Goal: Transaction & Acquisition: Purchase product/service

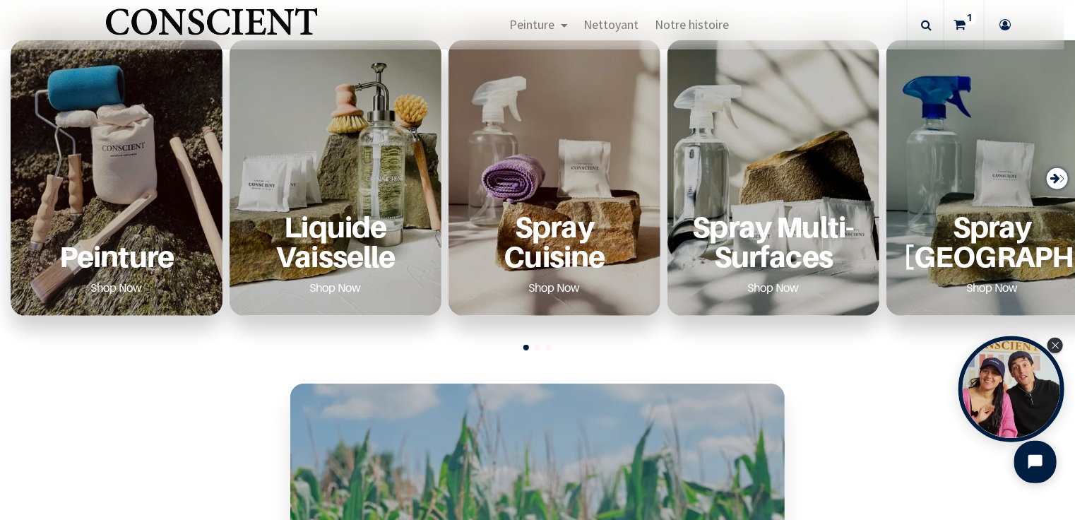
scroll to position [537, 0]
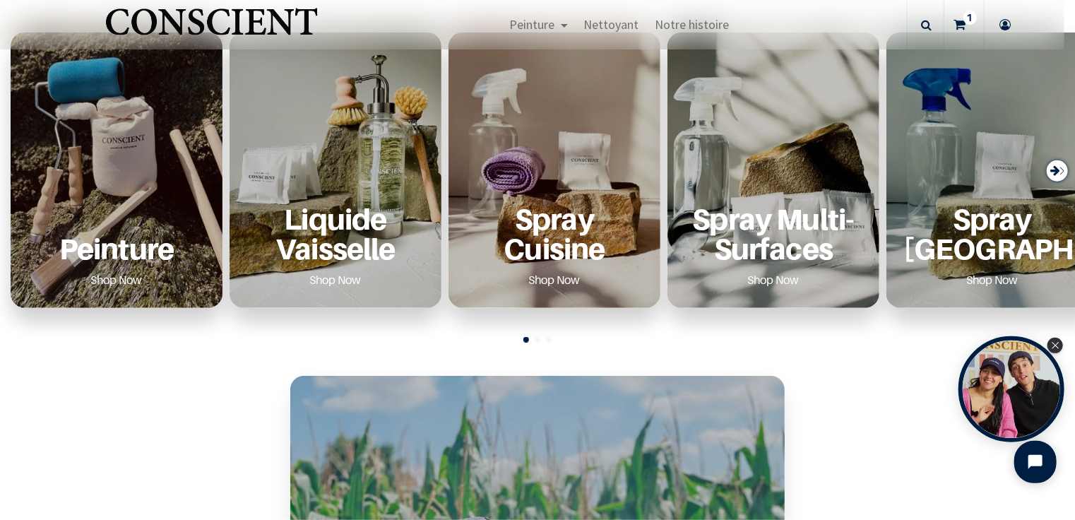
click at [111, 265] on div "Peinture Shop Now" at bounding box center [117, 247] width 178 height 87
click at [125, 254] on p "Peinture" at bounding box center [117, 248] width 178 height 29
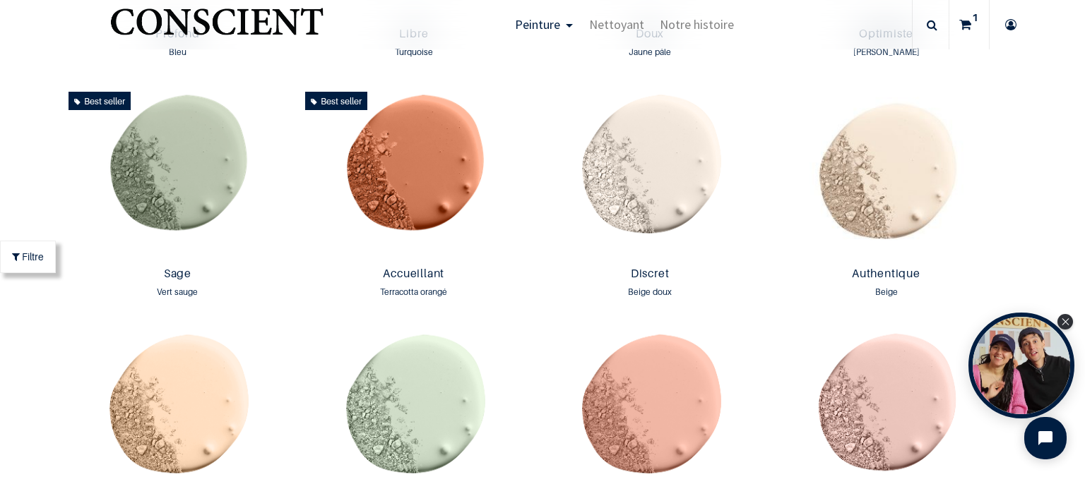
scroll to position [1117, 0]
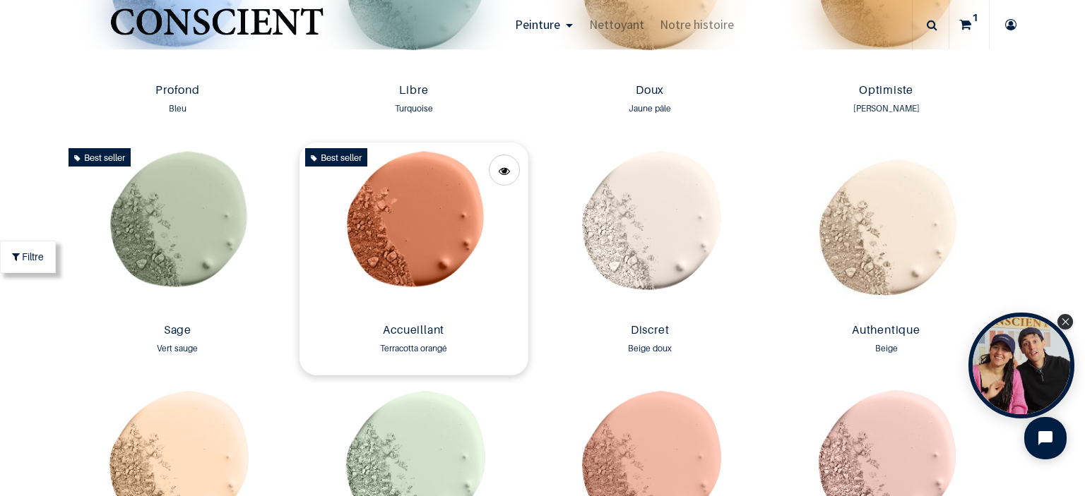
click at [482, 225] on img at bounding box center [413, 230] width 229 height 175
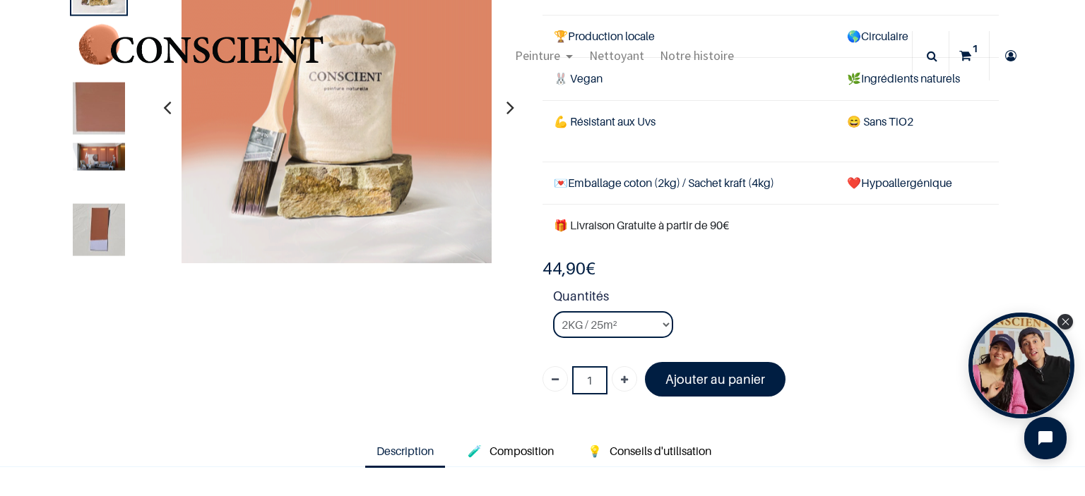
scroll to position [113, 0]
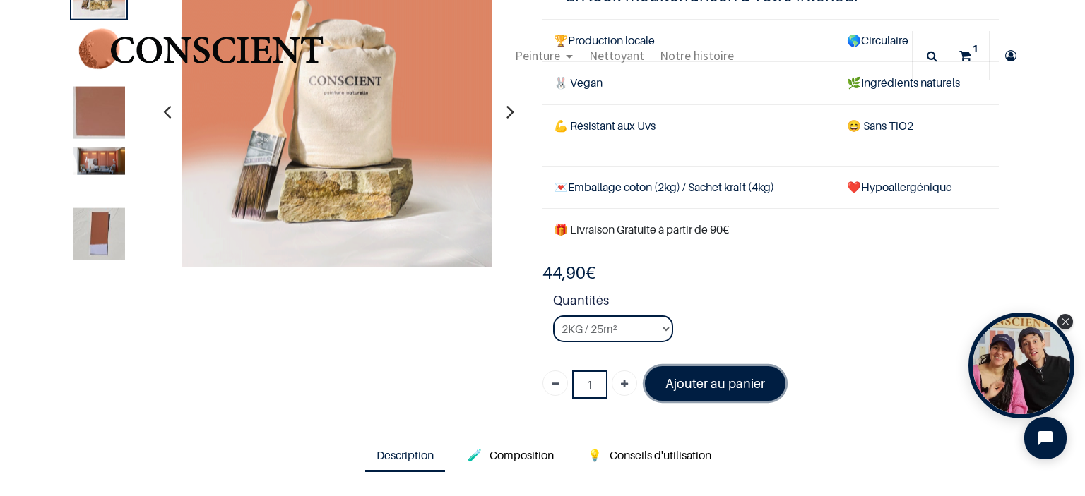
click at [721, 376] on font "Ajouter au panier" at bounding box center [715, 383] width 100 height 15
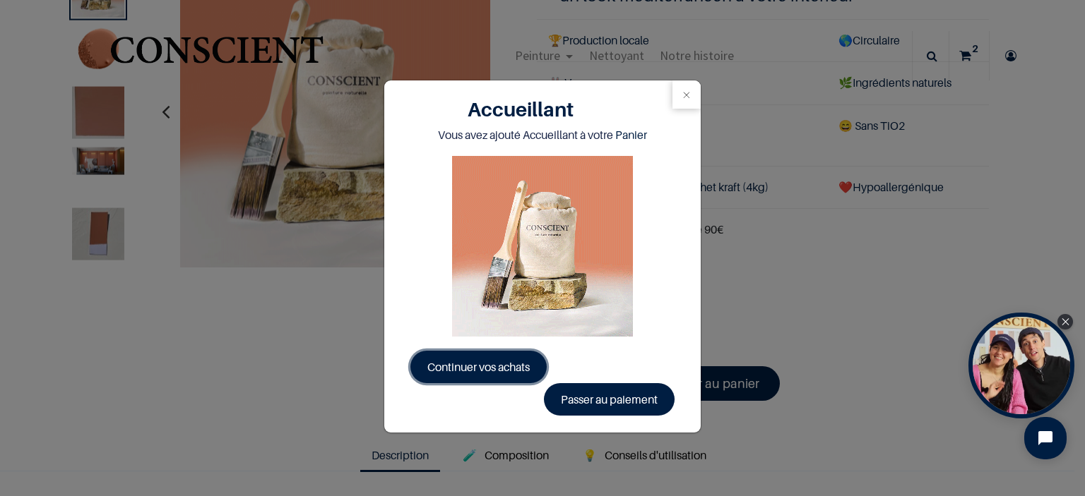
click at [503, 374] on span "Continuer vos achats" at bounding box center [478, 367] width 102 height 14
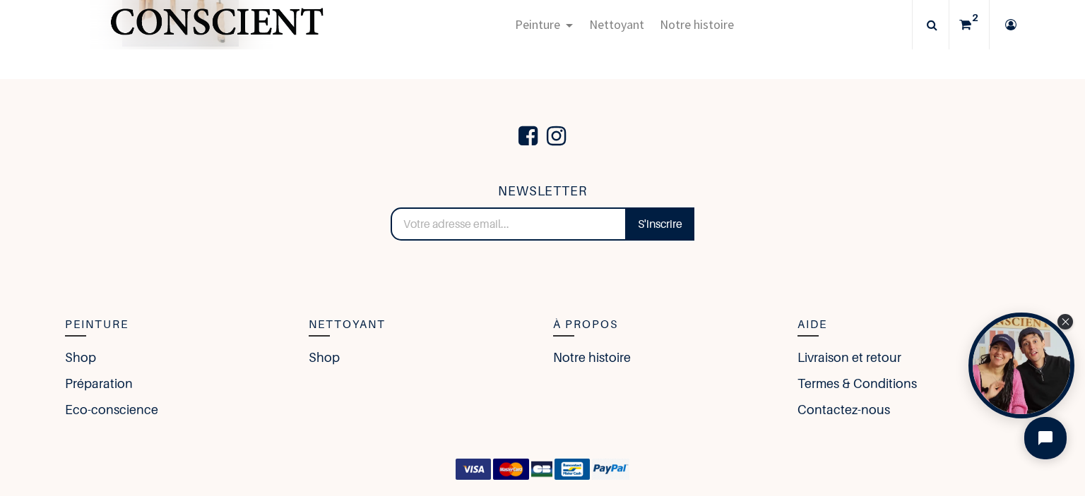
scroll to position [3067, 0]
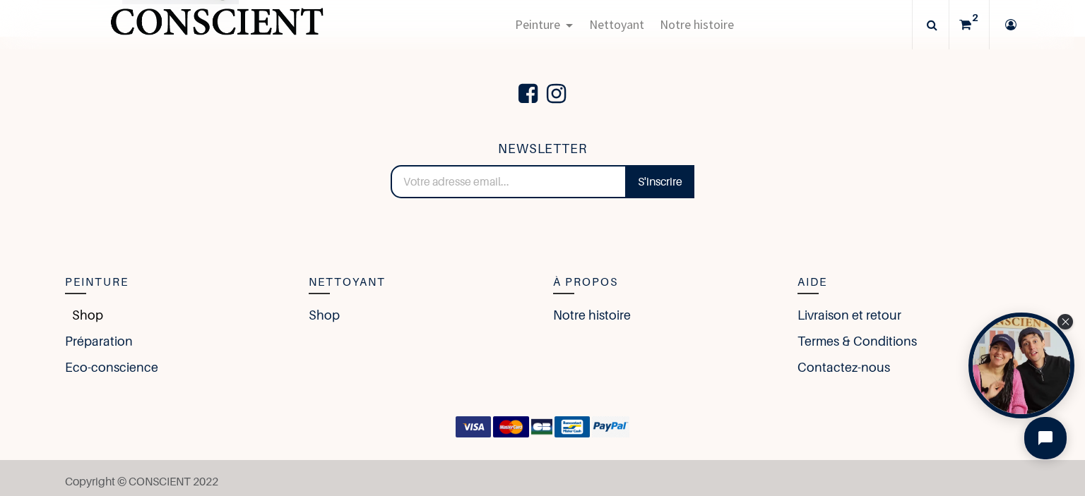
click at [73, 310] on link "Shop" at bounding box center [84, 315] width 38 height 19
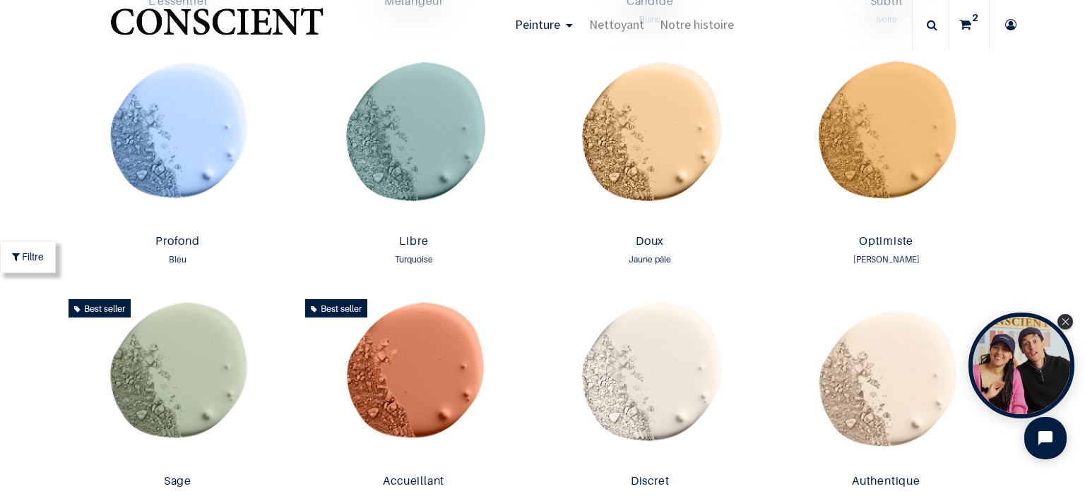
scroll to position [881, 0]
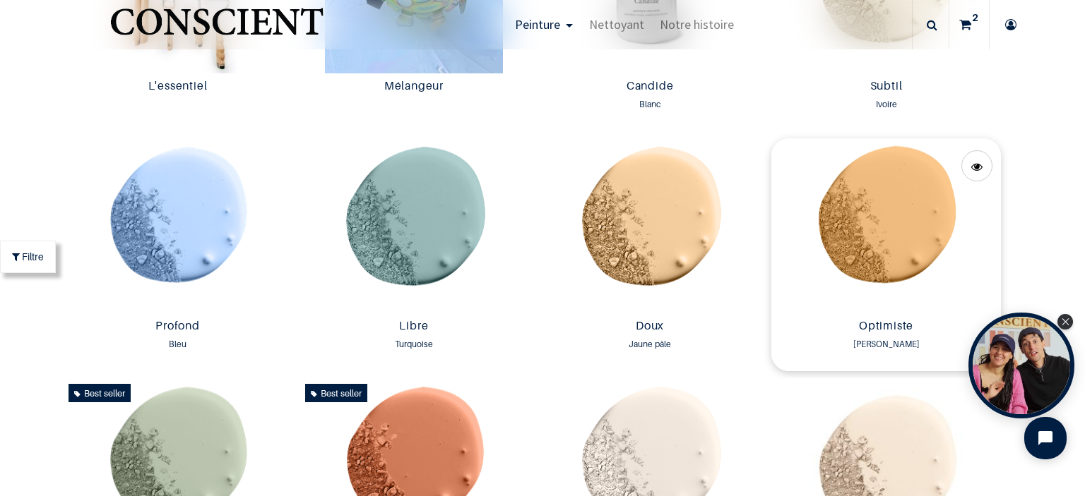
click at [900, 201] on img at bounding box center [885, 225] width 229 height 175
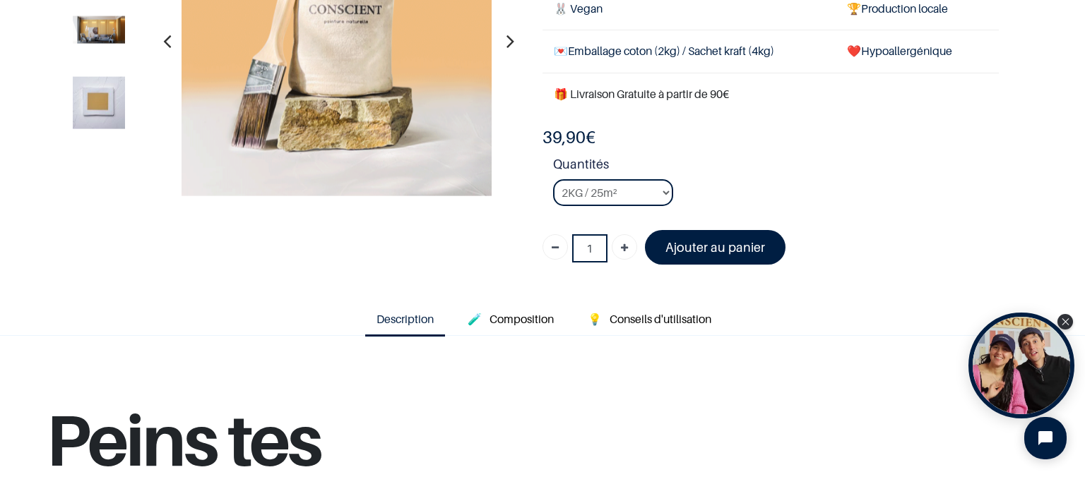
scroll to position [188, 0]
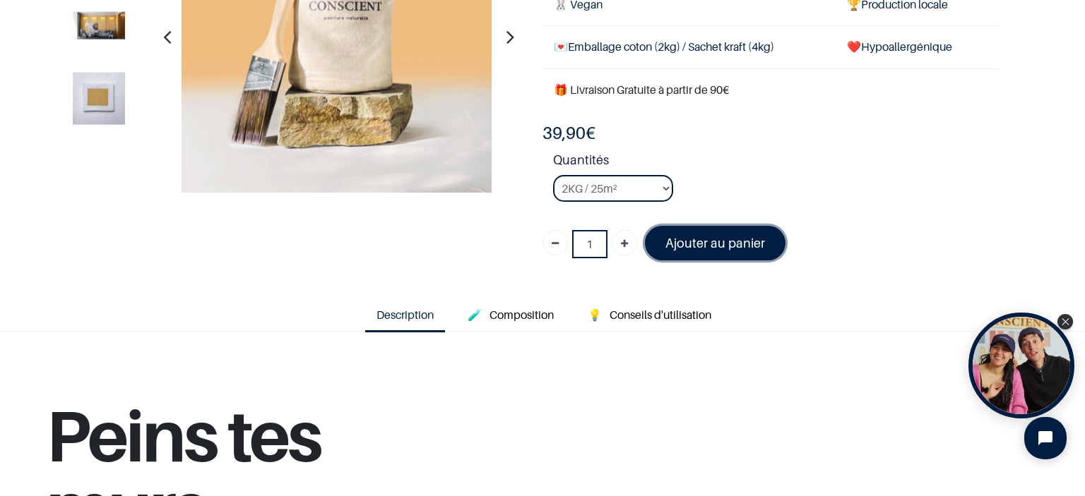
click at [681, 237] on font "Ajouter au panier" at bounding box center [715, 243] width 100 height 15
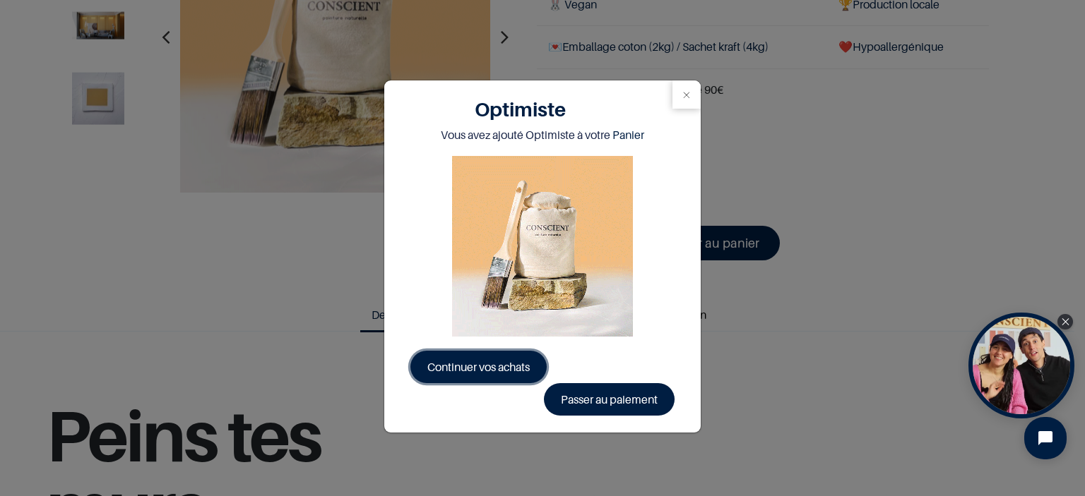
click at [494, 366] on span "Continuer vos achats" at bounding box center [478, 367] width 102 height 14
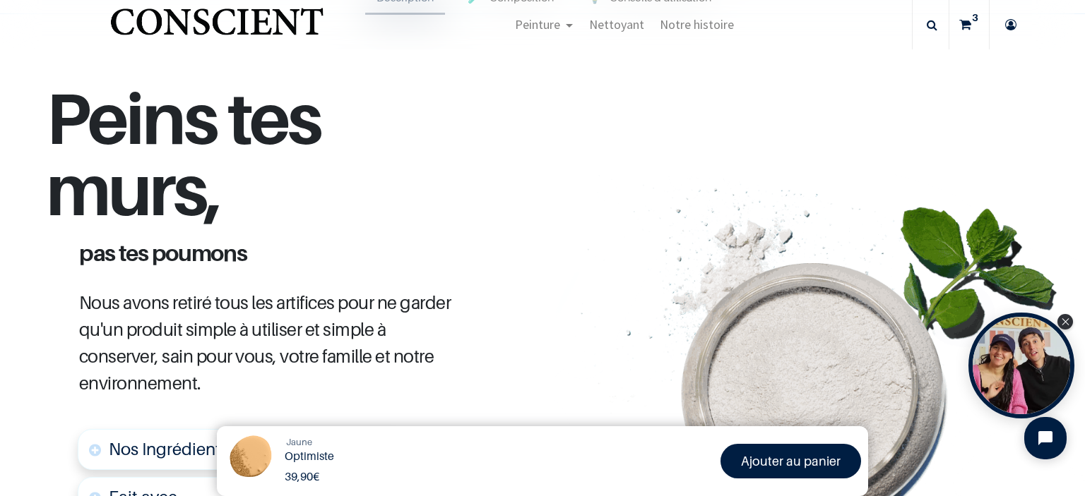
scroll to position [513, 0]
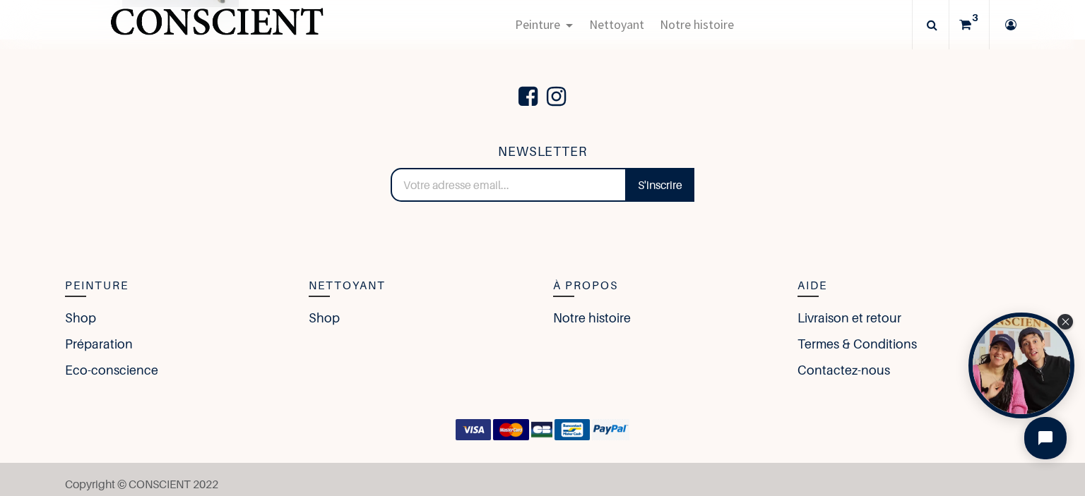
scroll to position [3002, 0]
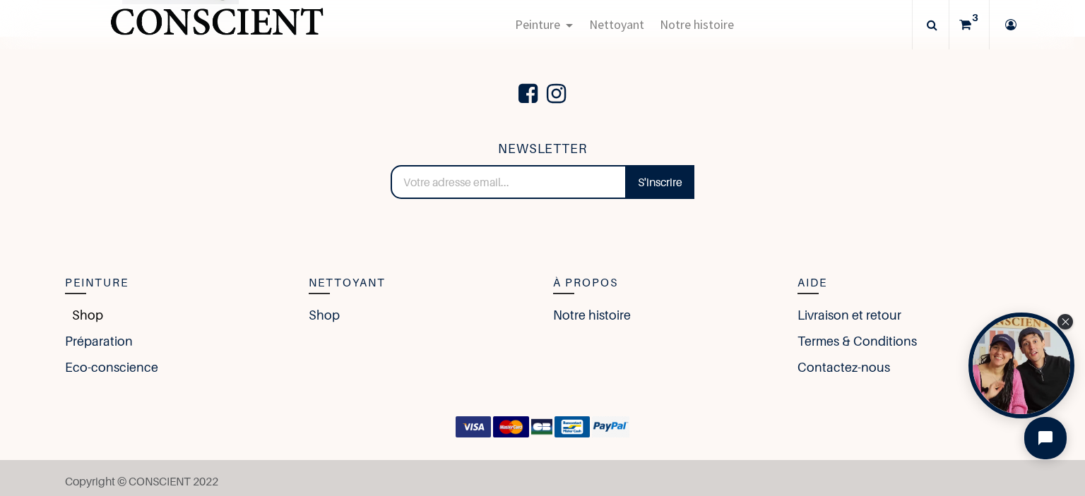
click at [82, 311] on link "Shop" at bounding box center [84, 315] width 38 height 19
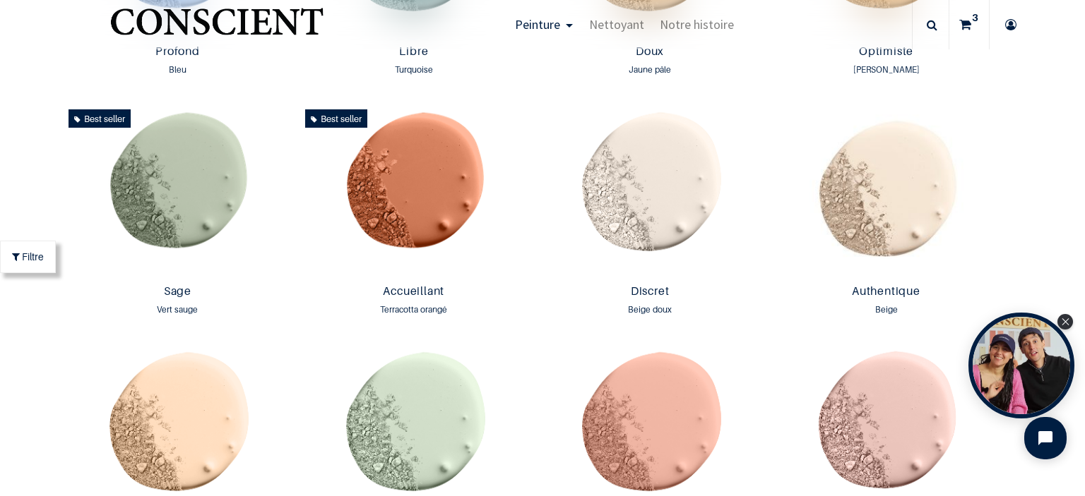
scroll to position [1149, 0]
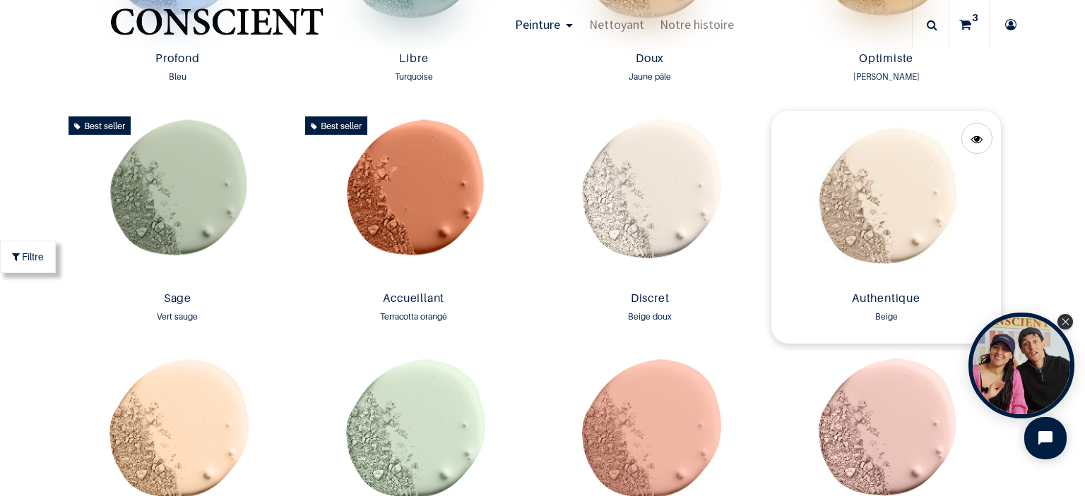
click at [898, 194] on img at bounding box center [885, 198] width 229 height 175
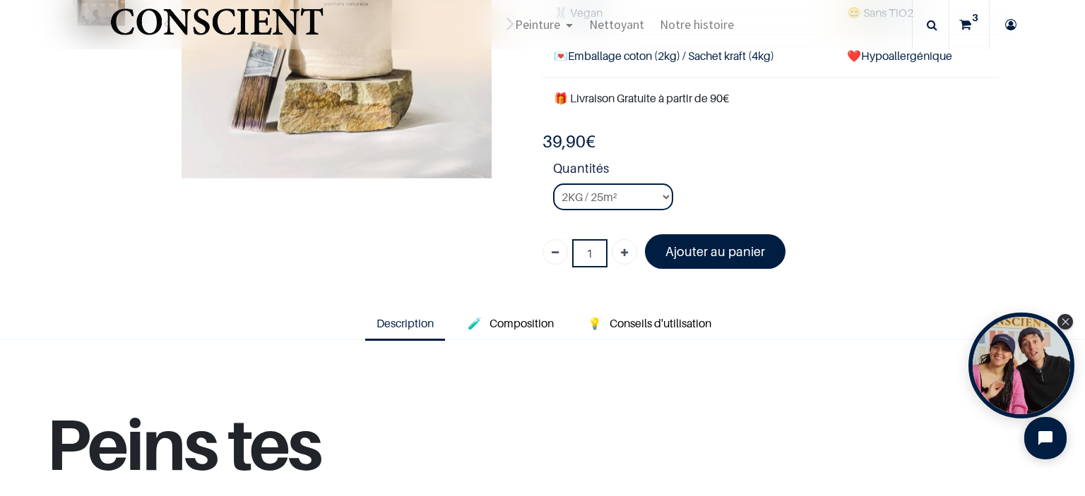
scroll to position [256, 0]
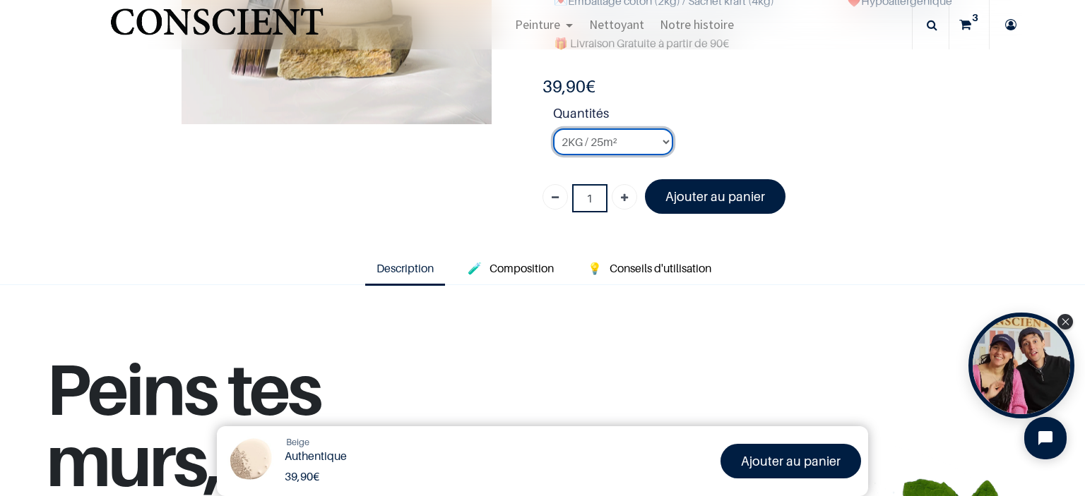
click at [649, 138] on select "2KG / 25m² 4KG / 50m² 8KG / 100m² Testeur" at bounding box center [613, 142] width 120 height 27
select select "6"
click at [553, 129] on select "2KG / 25m² 4KG / 50m² 8KG / 100m² Testeur" at bounding box center [613, 142] width 120 height 27
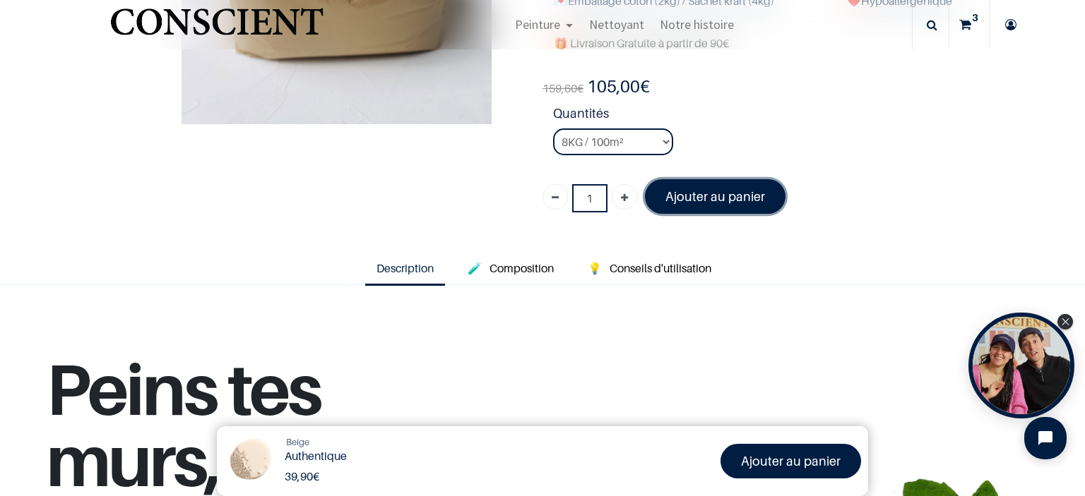
click at [706, 196] on font "Ajouter au panier" at bounding box center [715, 196] width 100 height 15
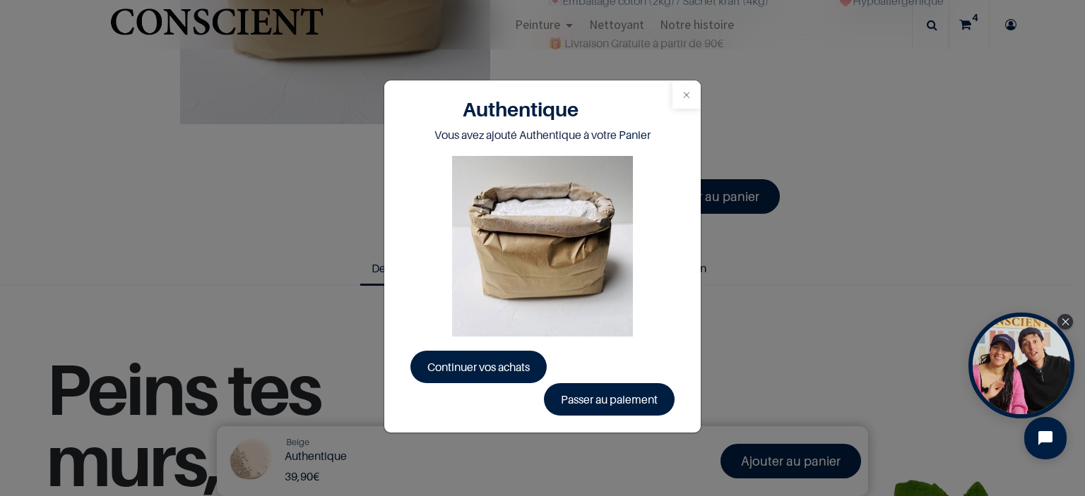
click at [688, 97] on button "Close" at bounding box center [686, 94] width 28 height 28
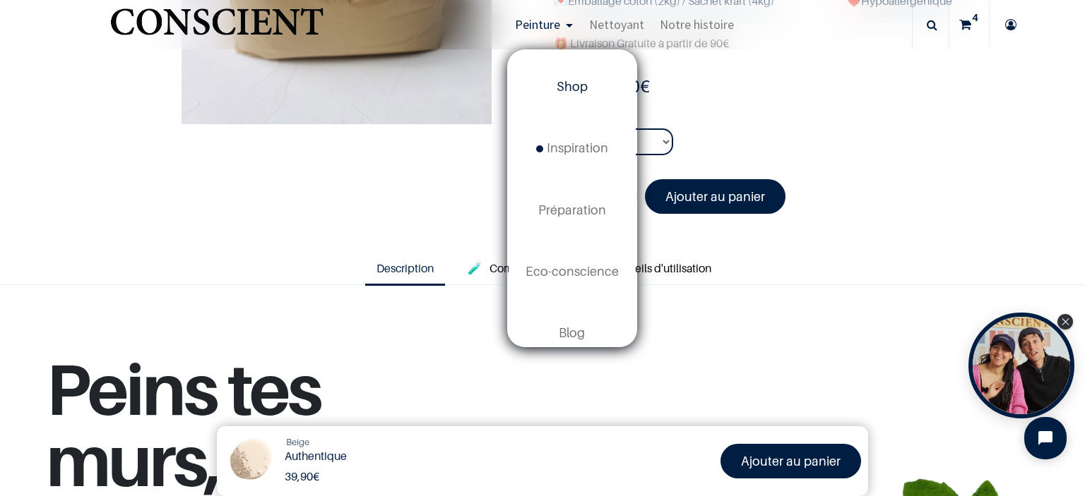
click at [559, 90] on span "Shop" at bounding box center [571, 86] width 31 height 15
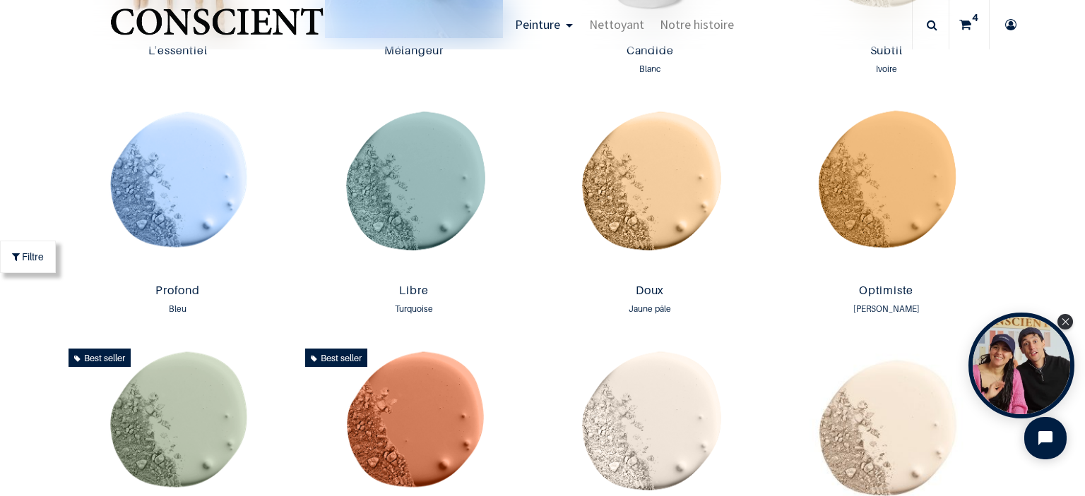
scroll to position [938, 0]
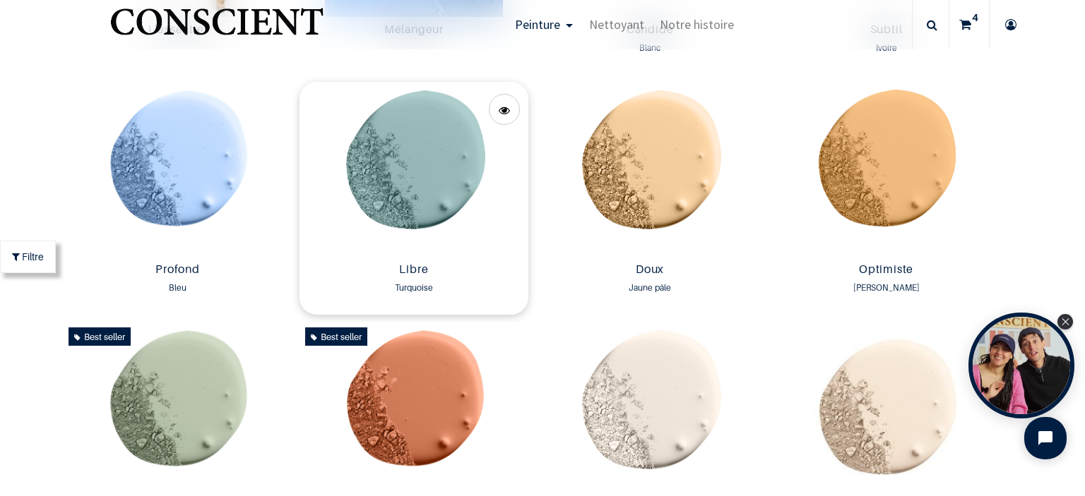
click at [381, 143] on img at bounding box center [413, 169] width 229 height 175
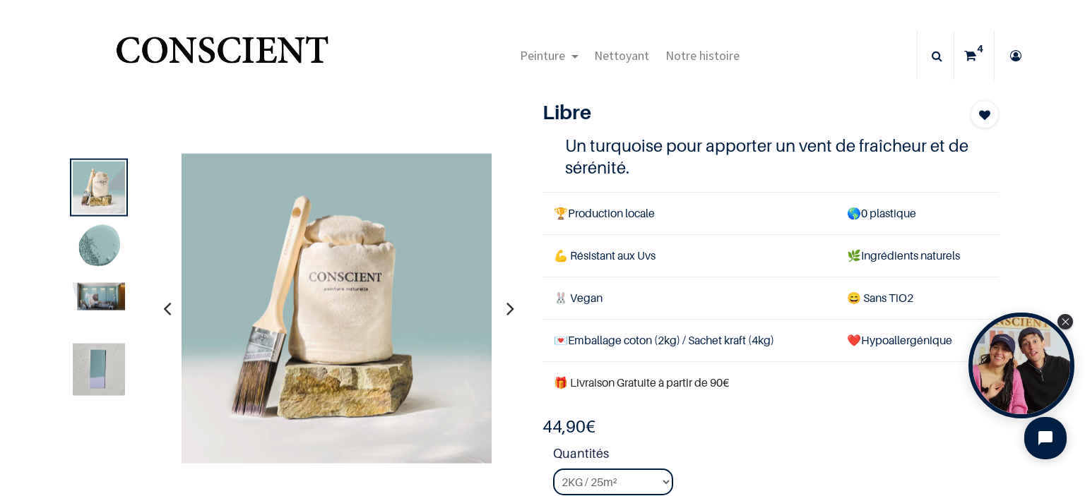
click at [96, 297] on img at bounding box center [99, 297] width 52 height 28
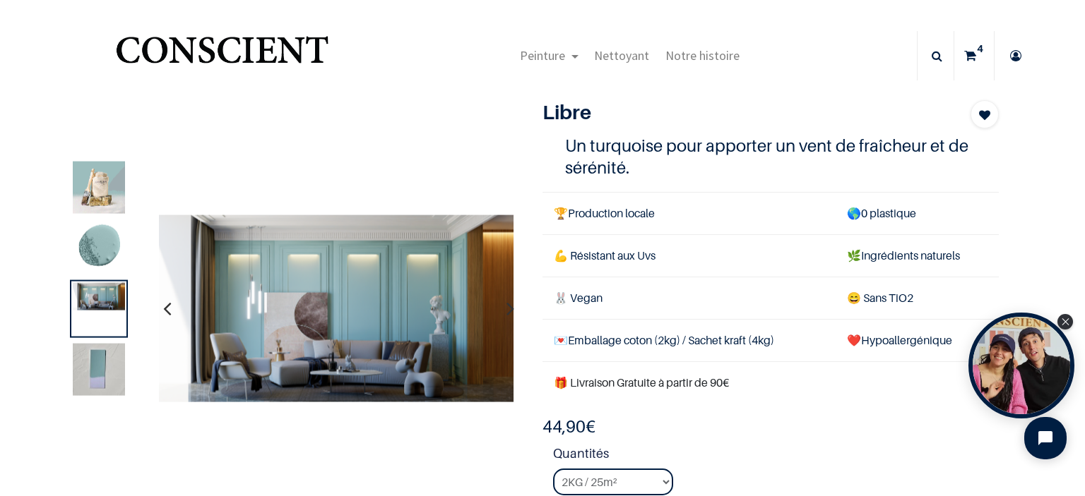
click at [99, 383] on img at bounding box center [99, 370] width 52 height 52
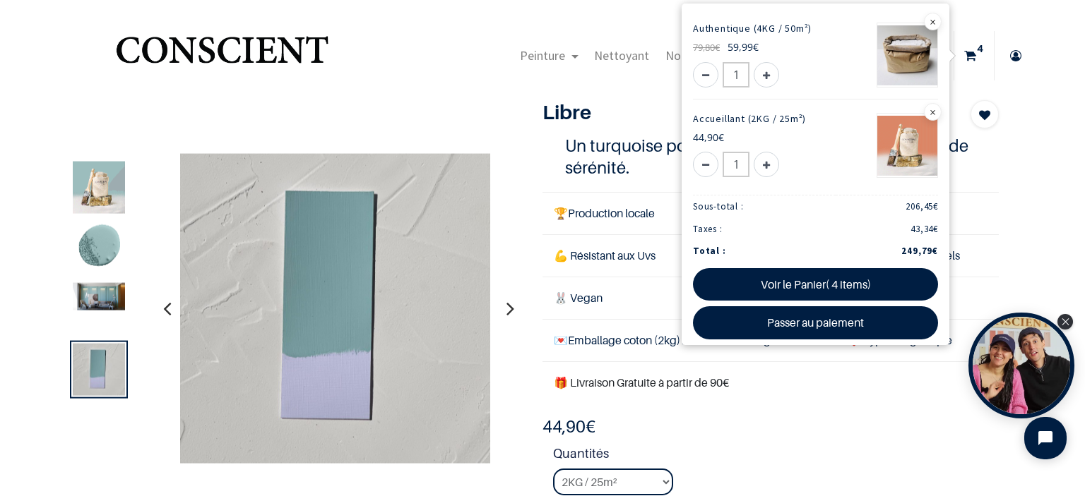
click at [967, 57] on icon at bounding box center [970, 55] width 12 height 49
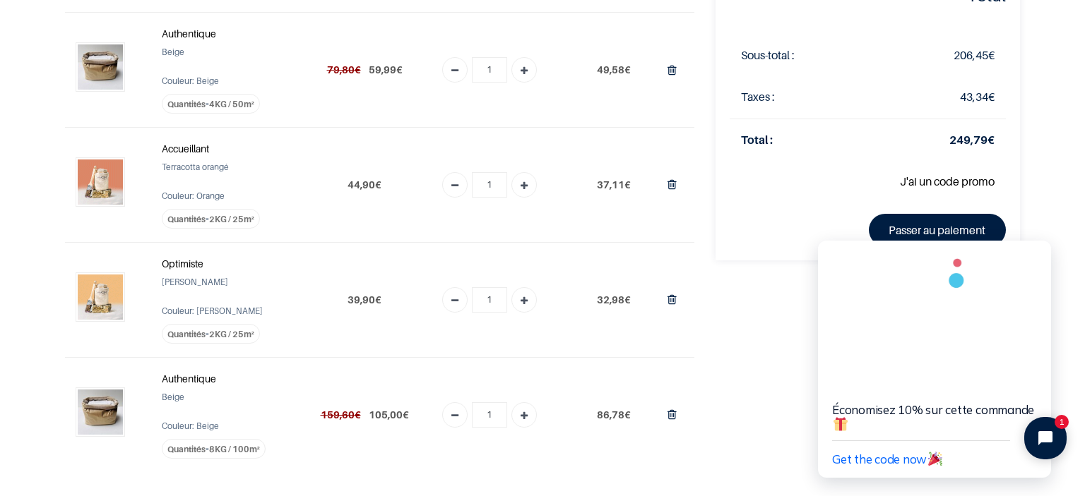
scroll to position [114, 0]
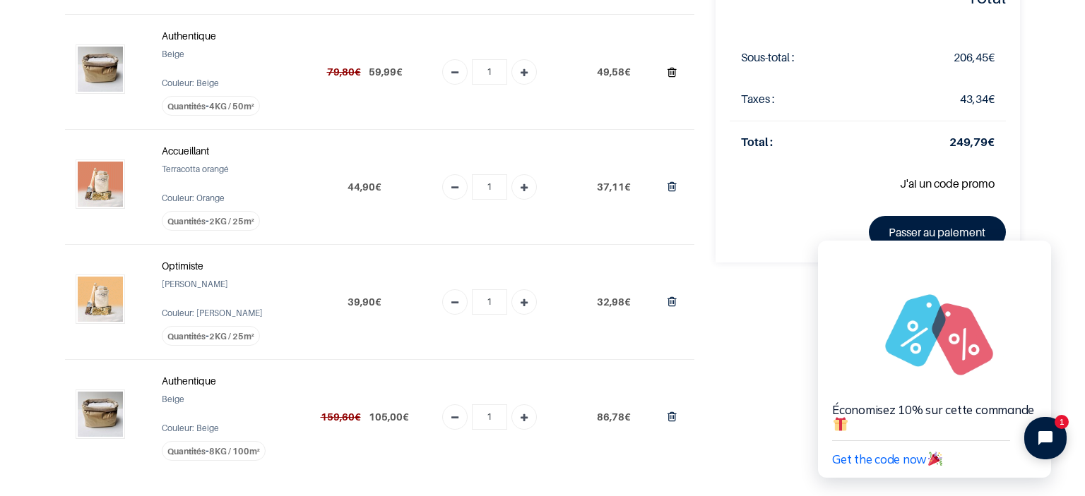
click at [667, 73] on icon "Supprimer du panier" at bounding box center [671, 72] width 9 height 19
type input "0"
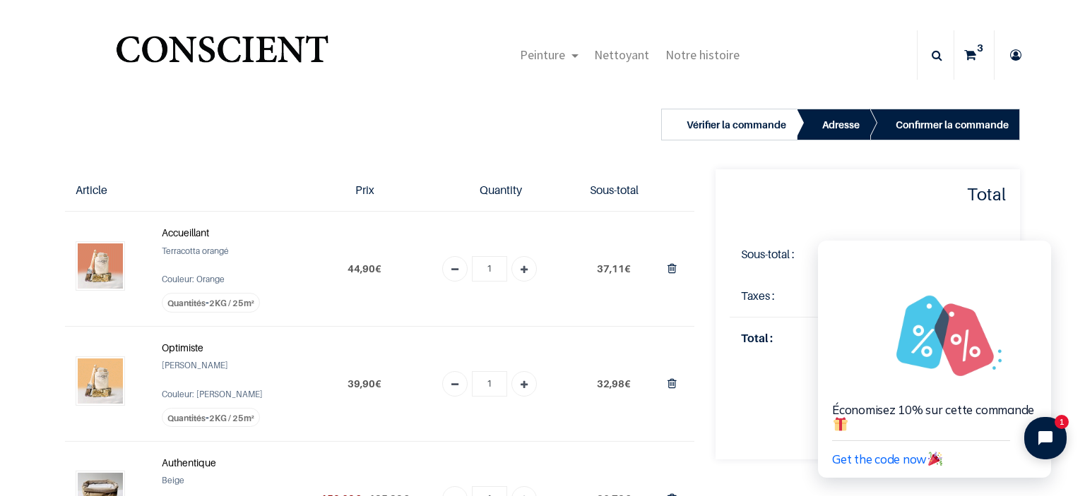
scroll to position [0, 0]
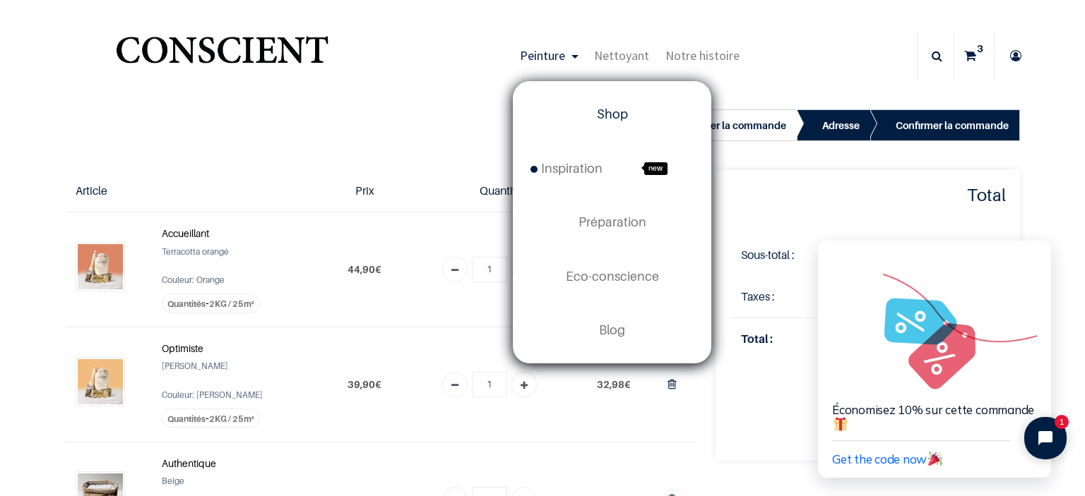
click at [610, 115] on span "Shop" at bounding box center [612, 114] width 31 height 15
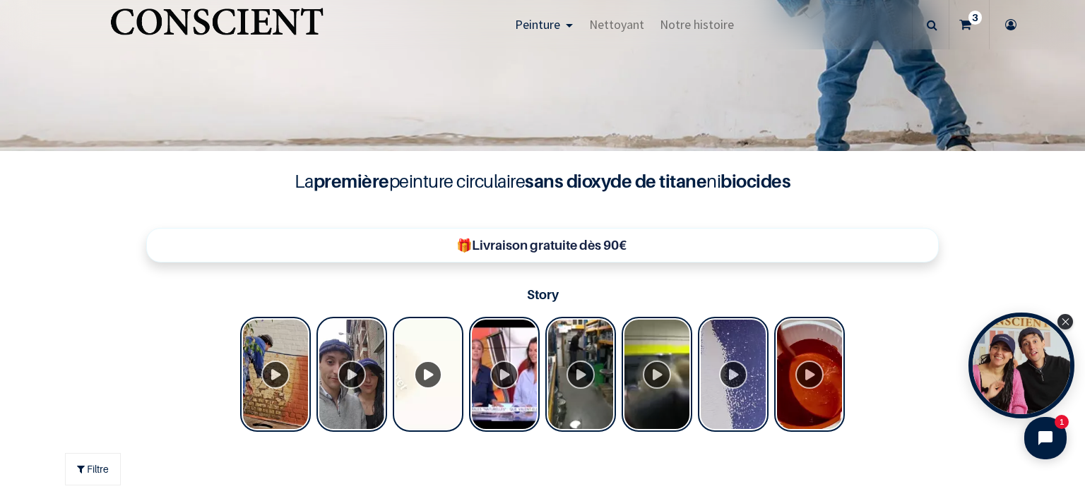
scroll to position [258, 0]
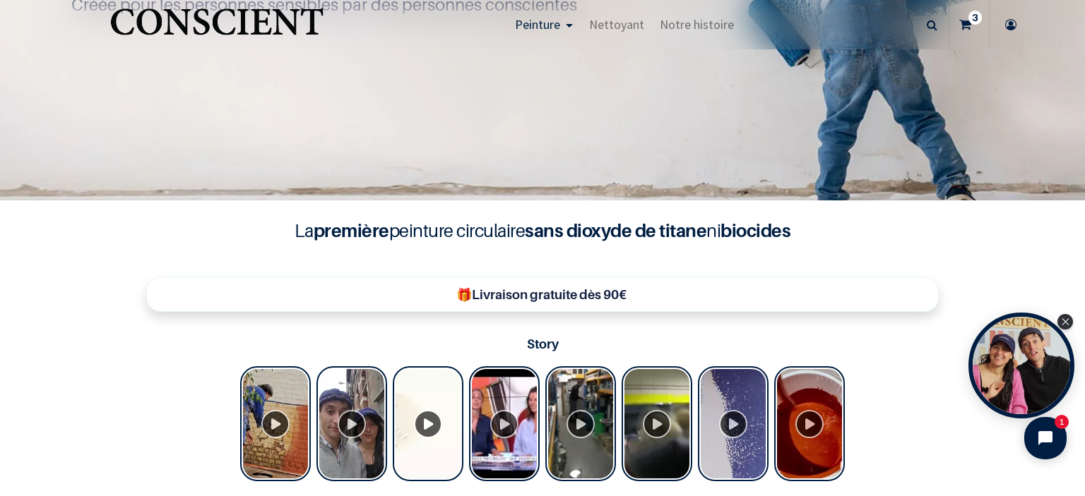
click at [971, 24] on sup "3" at bounding box center [974, 18] width 13 height 14
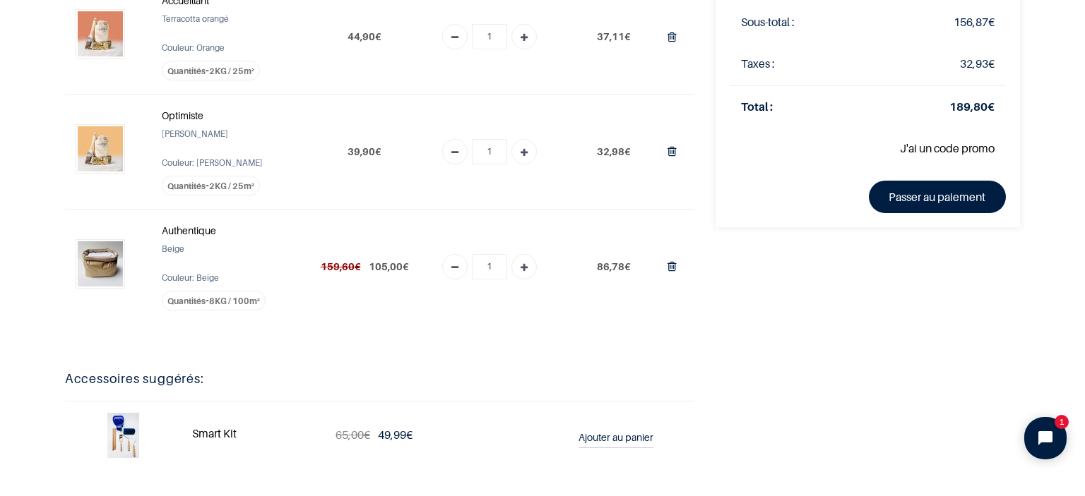
scroll to position [158, 0]
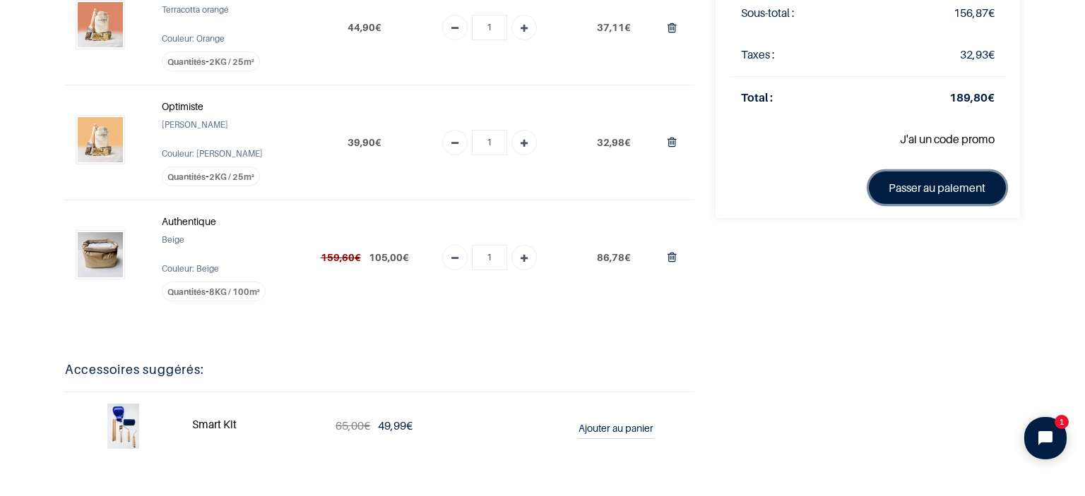
click at [948, 198] on link "Passer au paiement" at bounding box center [938, 188] width 138 height 32
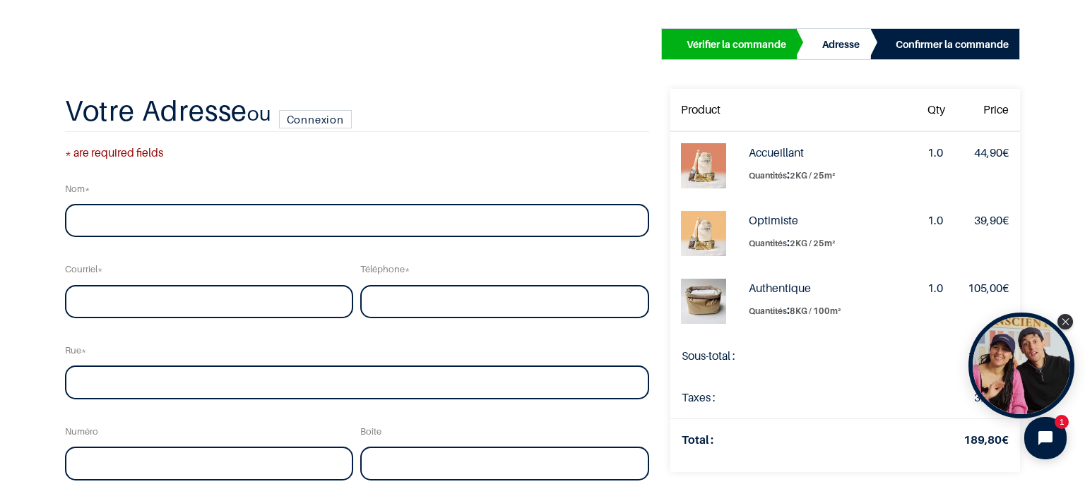
scroll to position [83, 0]
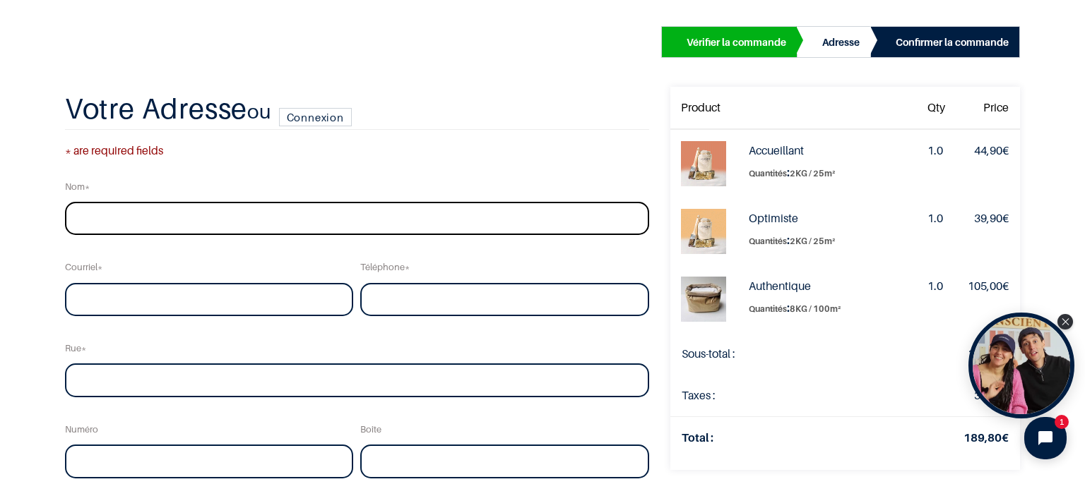
click at [274, 222] on input "text" at bounding box center [357, 219] width 584 height 34
type input "LAFON Antoine"
type input "annabelle.bravin@gmail.com"
type input "0608"
click at [221, 384] on input "text" at bounding box center [357, 381] width 584 height 34
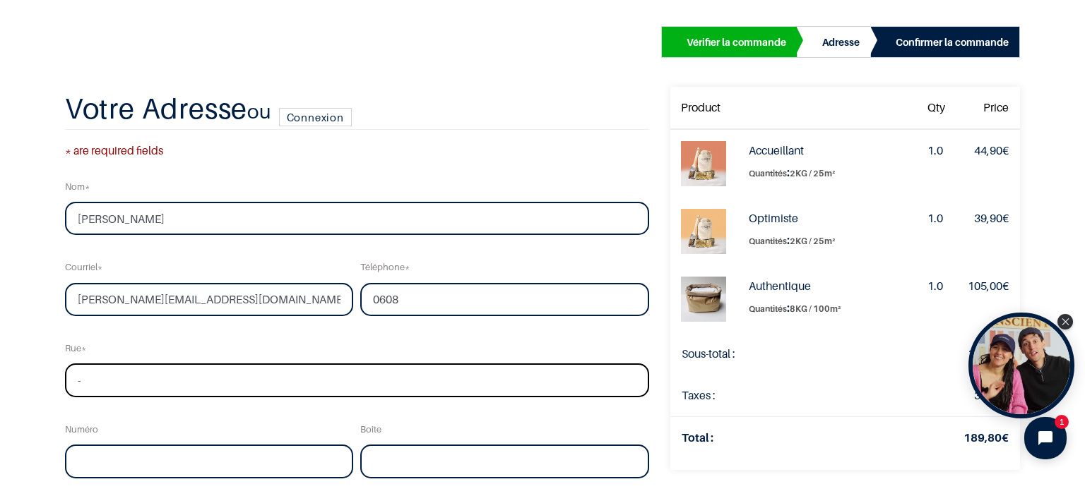
type input "-"
click at [428, 299] on input "0608" at bounding box center [504, 300] width 289 height 34
type input "0608640082"
click at [374, 381] on input "text" at bounding box center [357, 381] width 584 height 34
type input "6 allée des rochers"
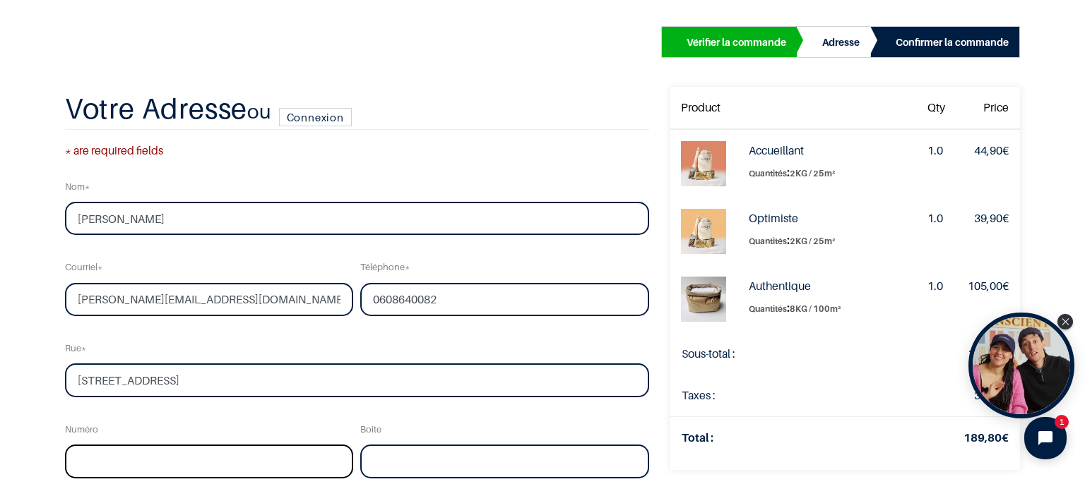
click at [263, 459] on input "text" at bounding box center [209, 462] width 289 height 34
type input "-"
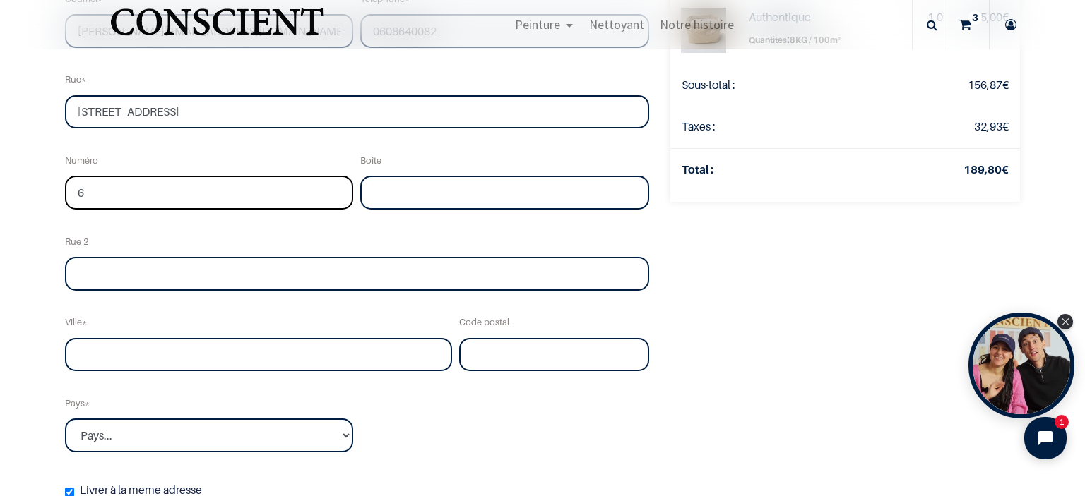
scroll to position [285, 0]
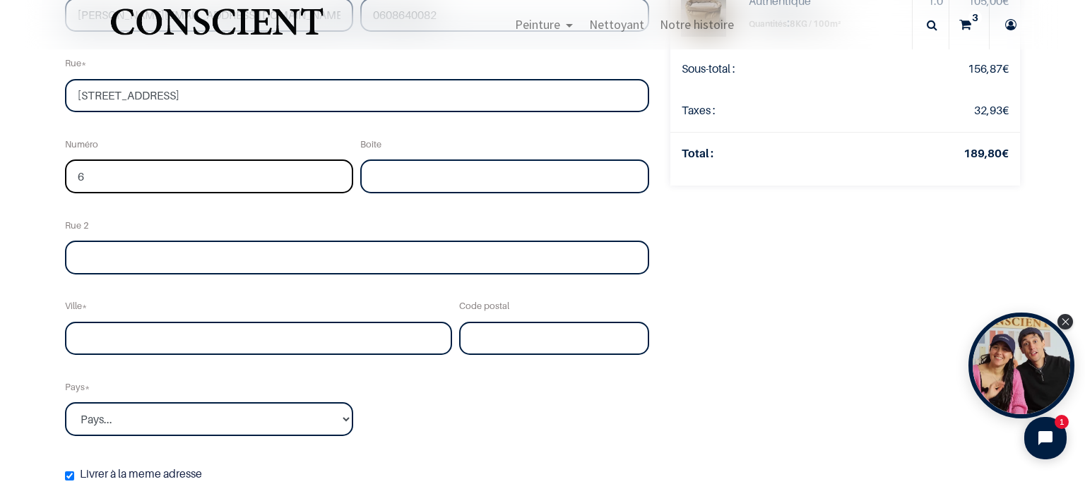
type input "6"
click at [223, 331] on input "text" at bounding box center [258, 339] width 387 height 34
type input "Mareuil en Périgord"
click at [474, 338] on input "text" at bounding box center [554, 339] width 190 height 34
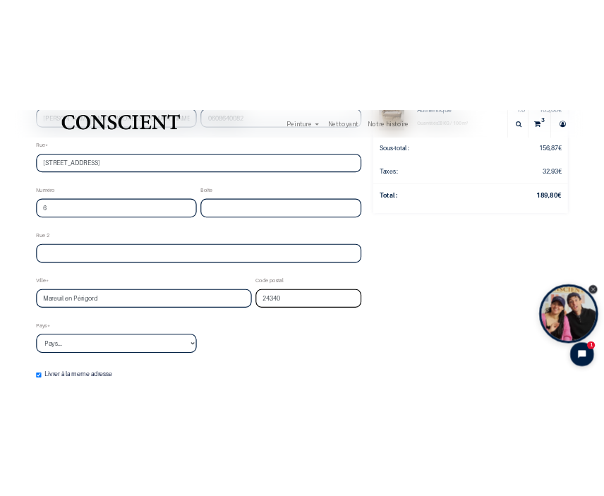
scroll to position [293, 0]
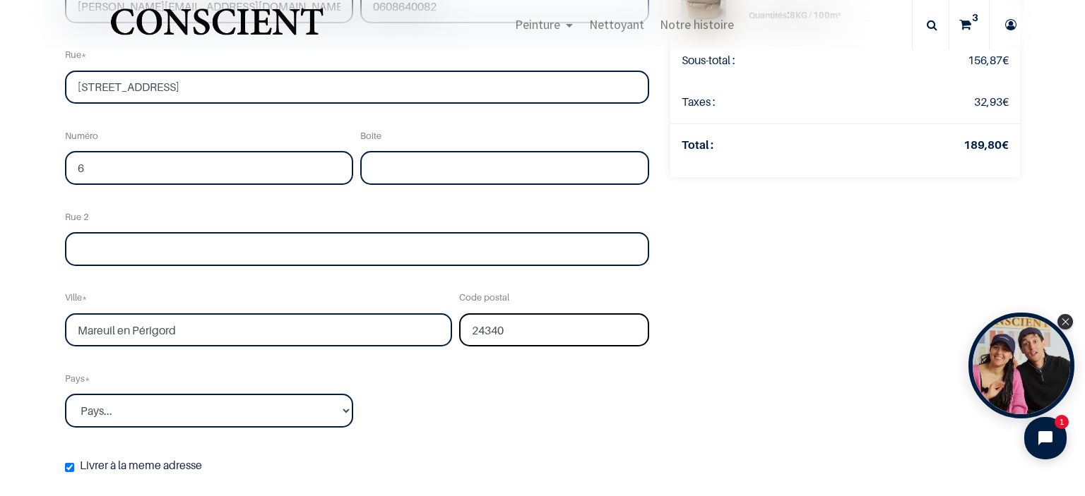
type input "24340"
drag, startPoint x: 1078, startPoint y: 226, endPoint x: 339, endPoint y: 400, distance: 759.4
click at [339, 400] on select "Pays... Afghanistan Afrique du sud Albanie Algérie" at bounding box center [209, 411] width 289 height 34
select select "75"
click at [65, 394] on select "Pays... Afghanistan Afrique du sud Albanie Algérie" at bounding box center [209, 411] width 289 height 34
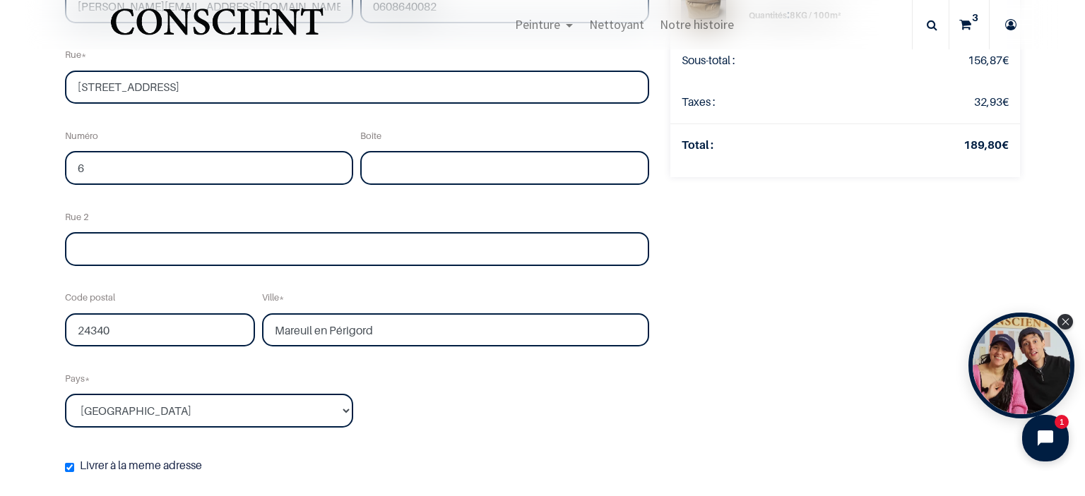
click at [1049, 454] on button "Open chat widget" at bounding box center [1045, 438] width 47 height 47
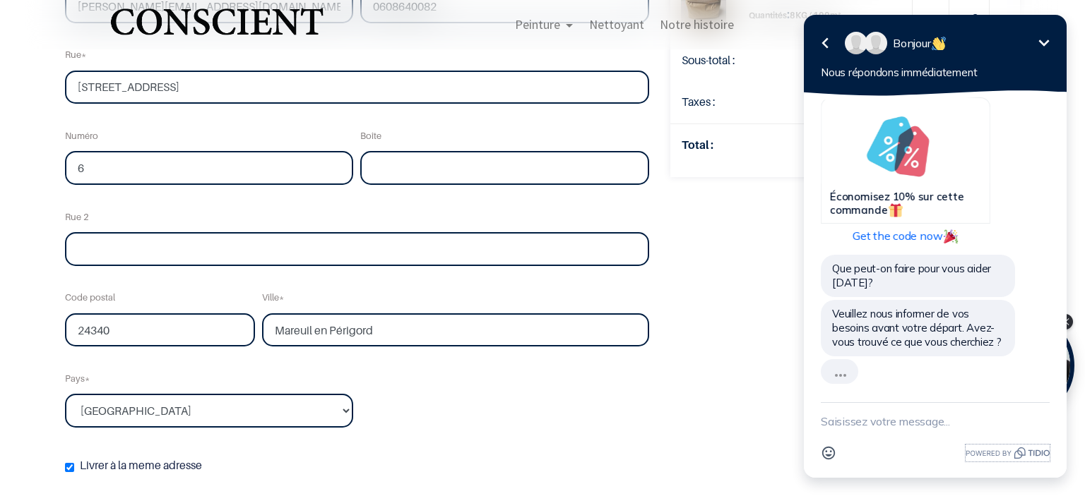
scroll to position [0, 0]
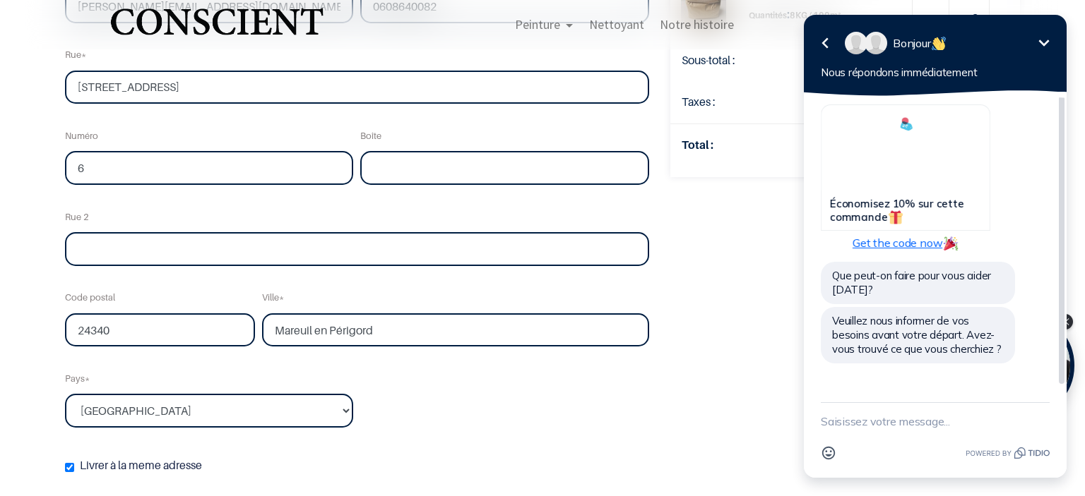
click at [921, 246] on span "Get the code now" at bounding box center [905, 243] width 106 height 14
click at [921, 262] on div "Que peut-on faire pour vous aider [DATE]?" at bounding box center [917, 283] width 194 height 42
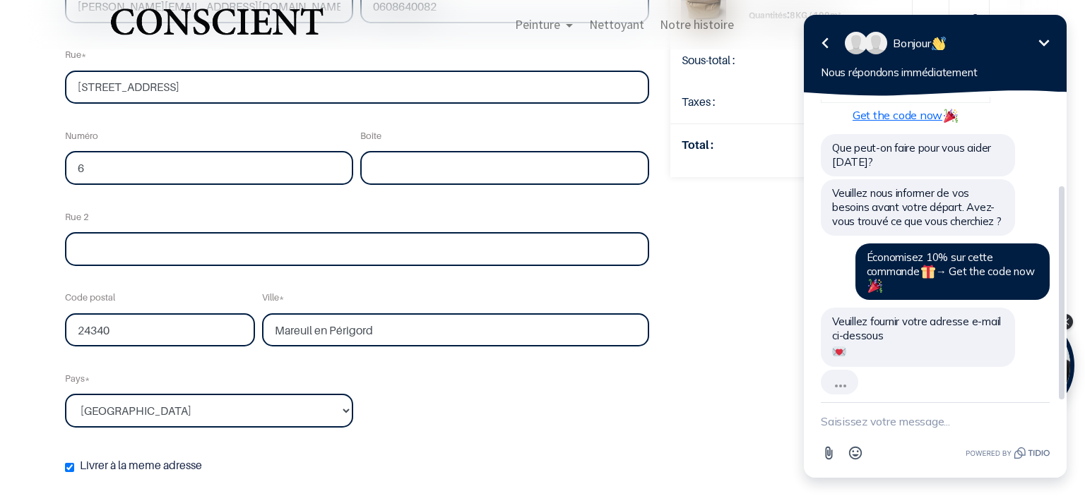
scroll to position [111, 0]
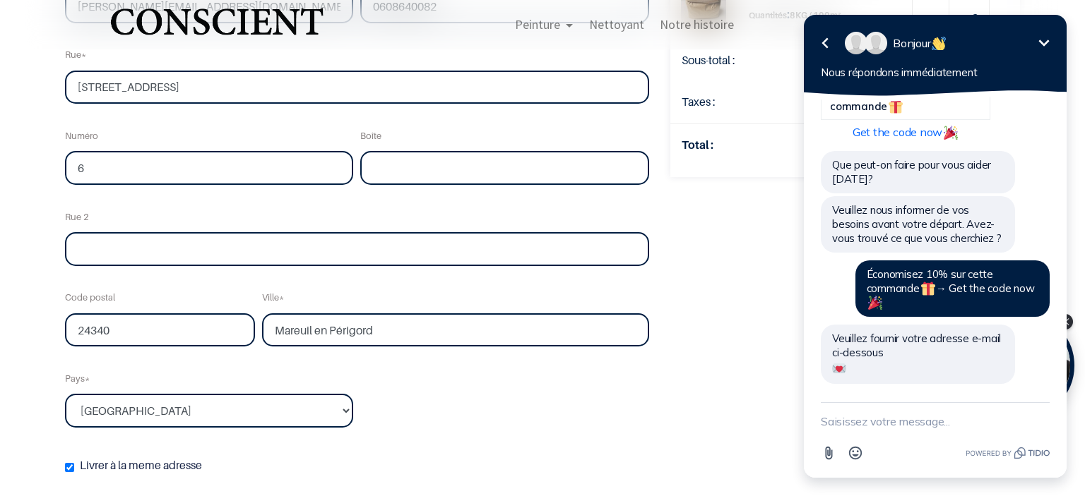
click at [873, 420] on textarea "New message" at bounding box center [934, 421] width 229 height 37
type textarea "[PERSON_NAME][EMAIL_ADDRESS][DOMAIN_NAME]"
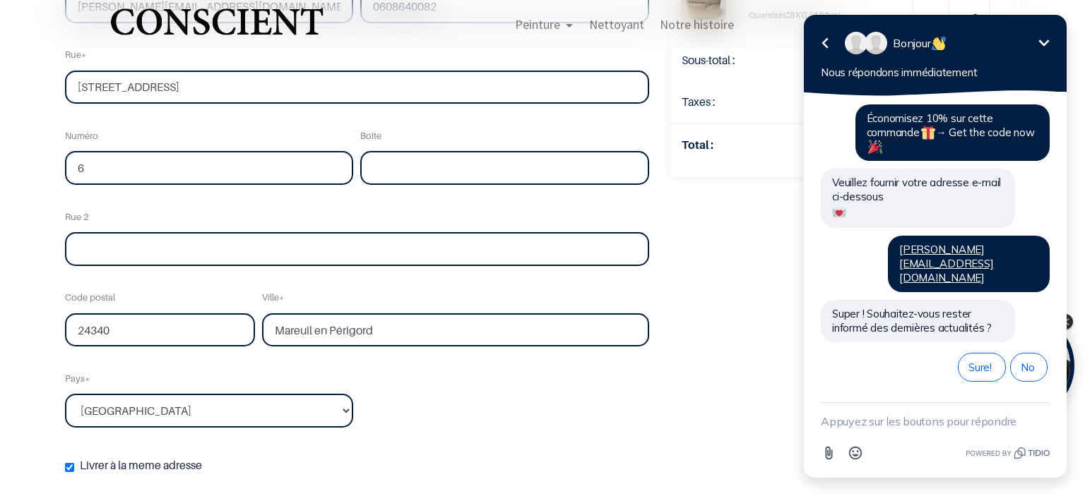
scroll to position [239, 0]
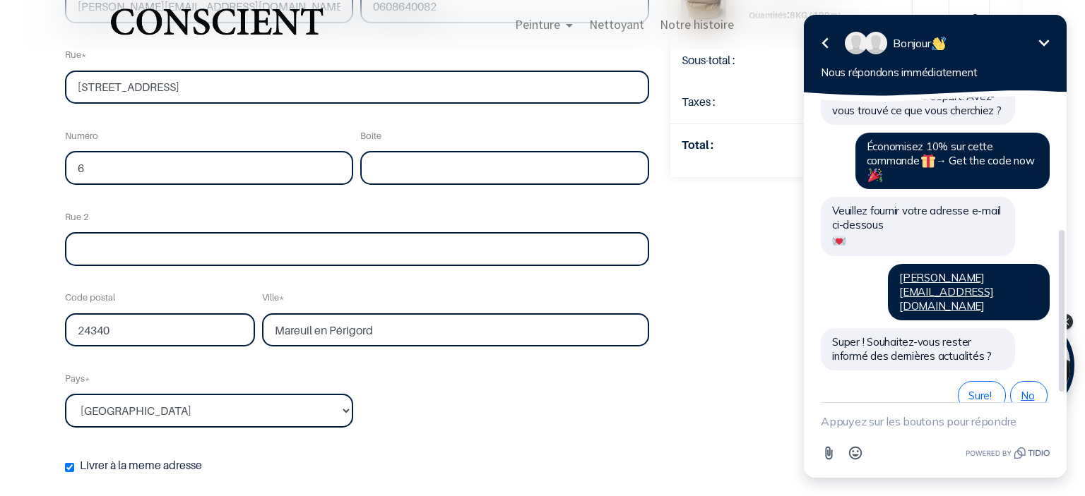
click at [1031, 389] on span "No" at bounding box center [1028, 395] width 16 height 13
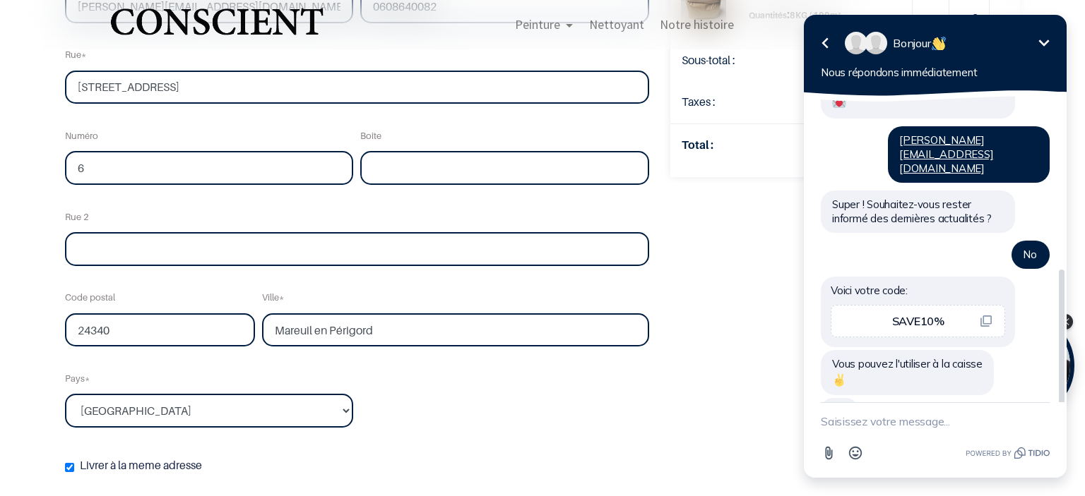
scroll to position [359, 0]
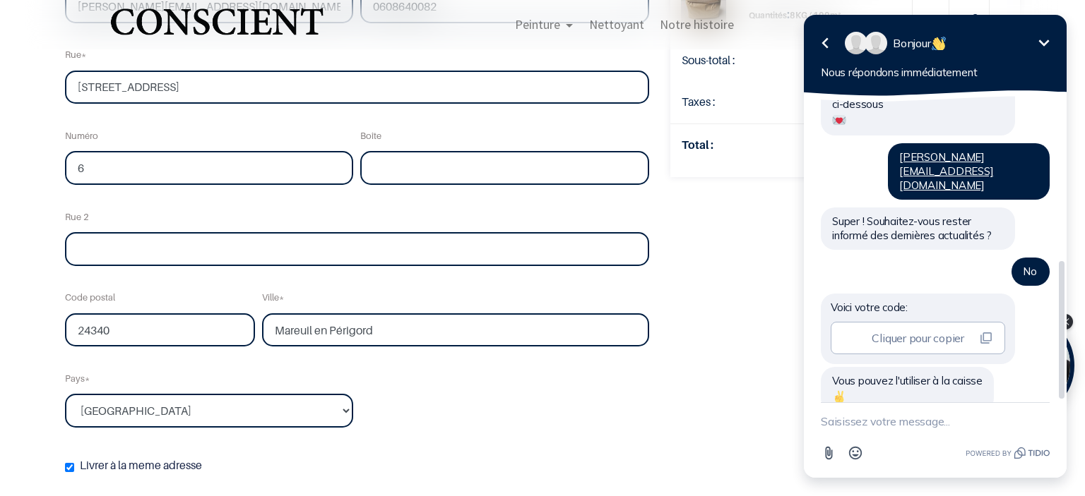
click at [985, 333] on icon "button" at bounding box center [985, 338] width 11 height 11
click at [754, 244] on div "Votre commande: 189,80 € Product Qty Price Accueillant Quantités : 1.0 44,90 € …" at bounding box center [844, 197] width 371 height 808
click at [1047, 42] on icon "Réduire" at bounding box center [1044, 43] width 11 height 6
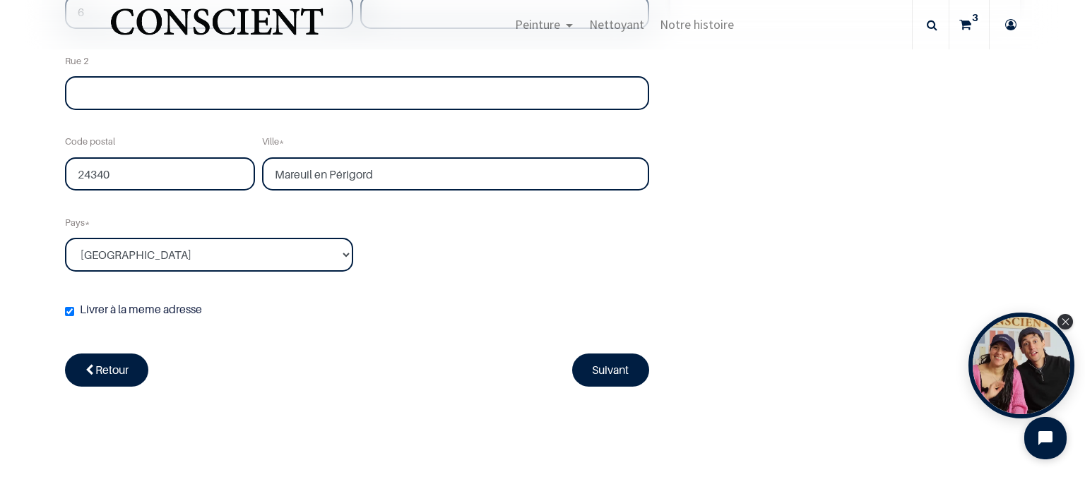
scroll to position [487, 0]
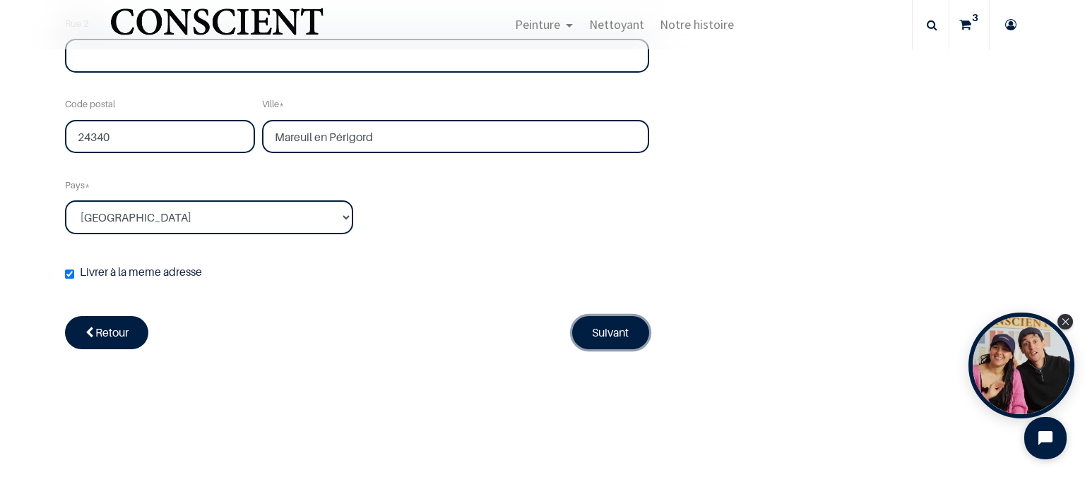
click at [602, 324] on link "Suivant" at bounding box center [611, 332] width 78 height 32
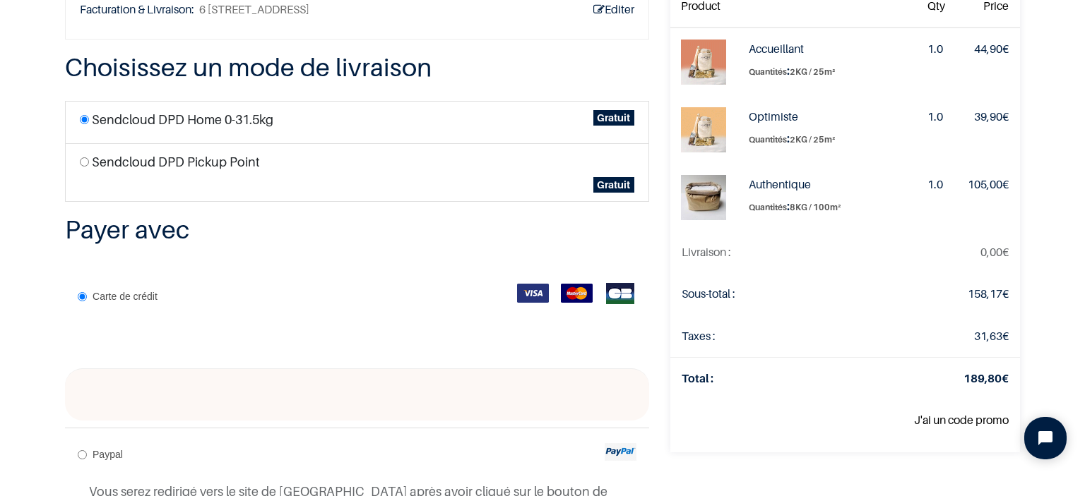
scroll to position [103, 0]
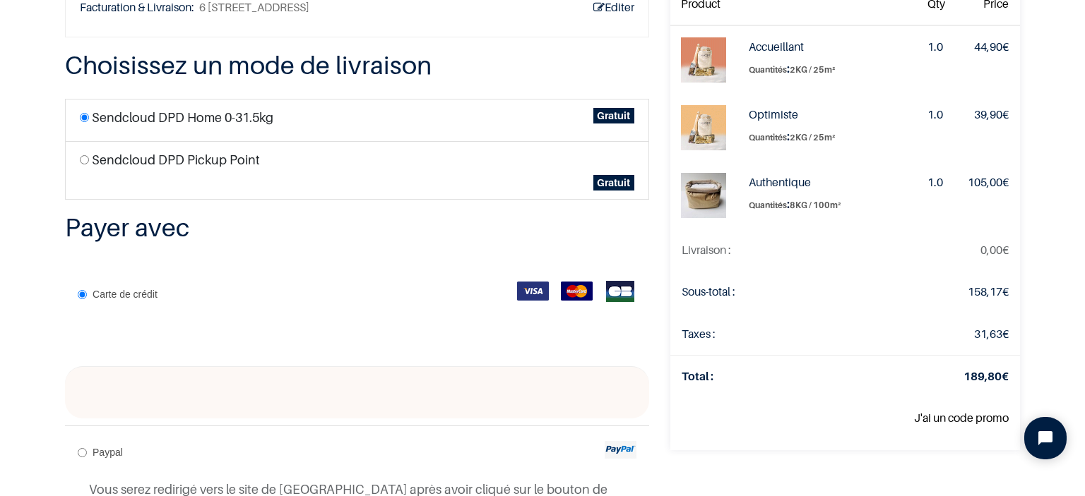
click at [938, 418] on link "J'ai un code promo" at bounding box center [961, 418] width 95 height 14
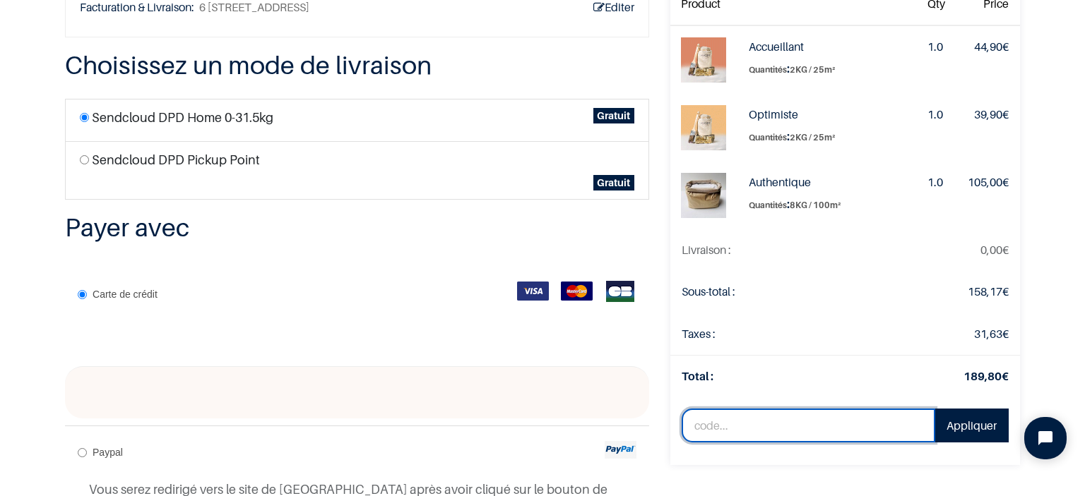
click at [824, 423] on input "text" at bounding box center [807, 426] width 253 height 34
paste input "SAVE10%"
type input "SAVE10%"
click at [986, 432] on link "Appliquer" at bounding box center [971, 426] width 74 height 34
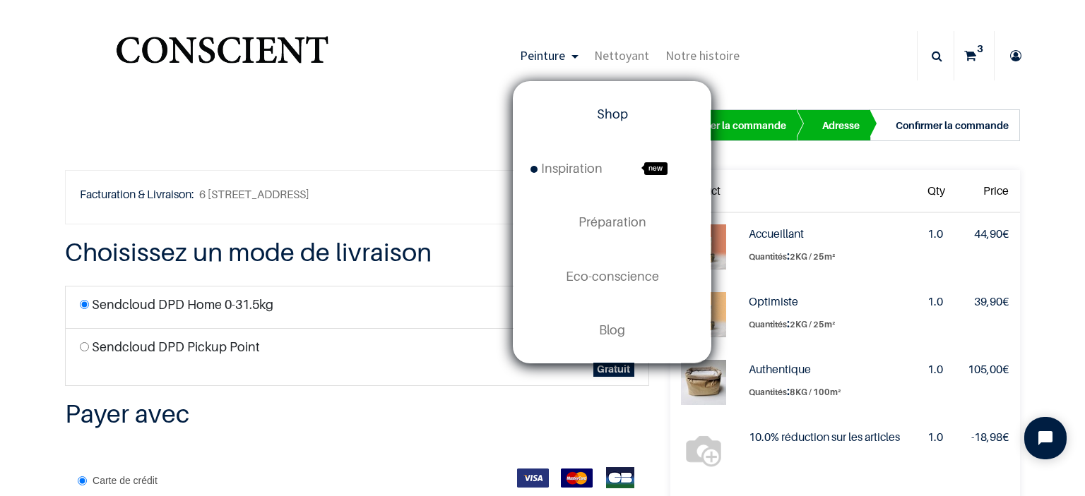
click at [607, 114] on span "Shop" at bounding box center [612, 114] width 31 height 15
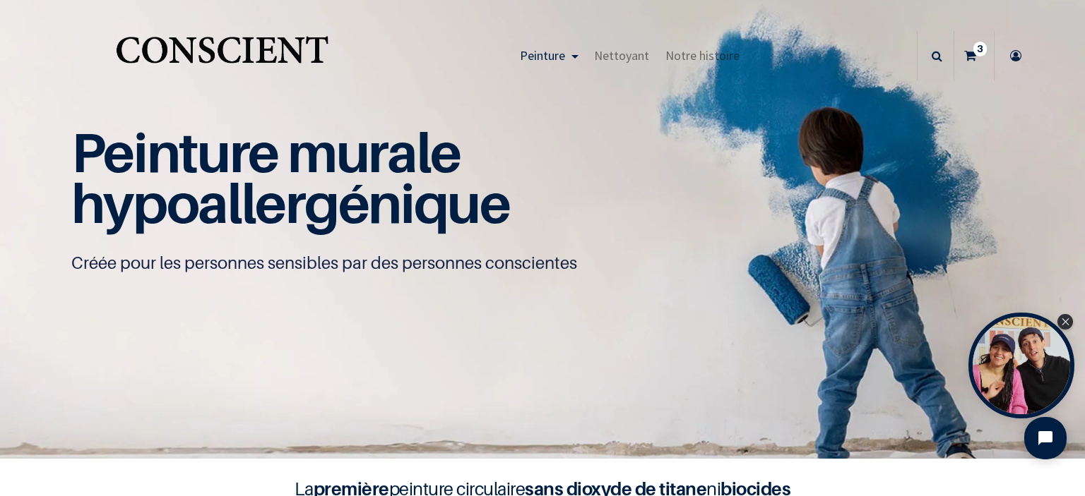
scroll to position [59, 0]
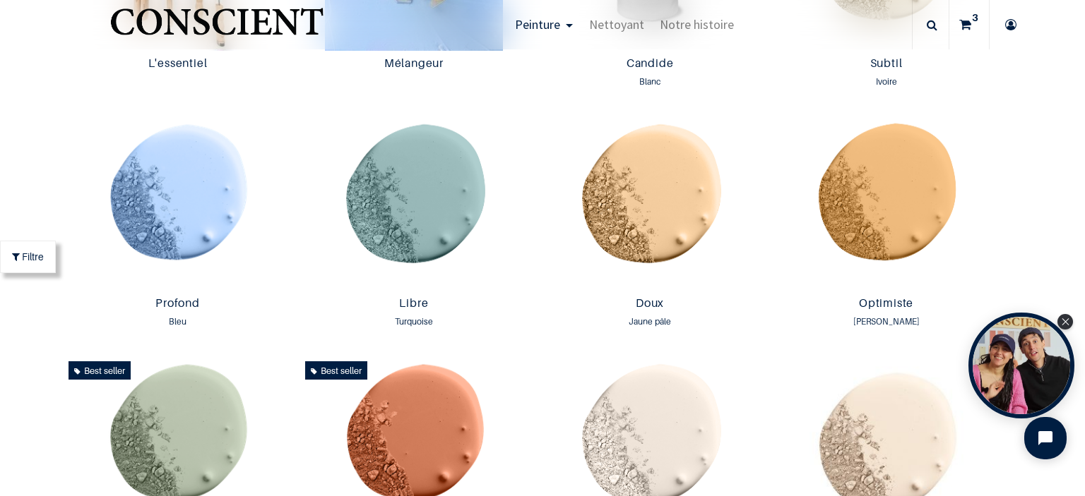
scroll to position [938, 0]
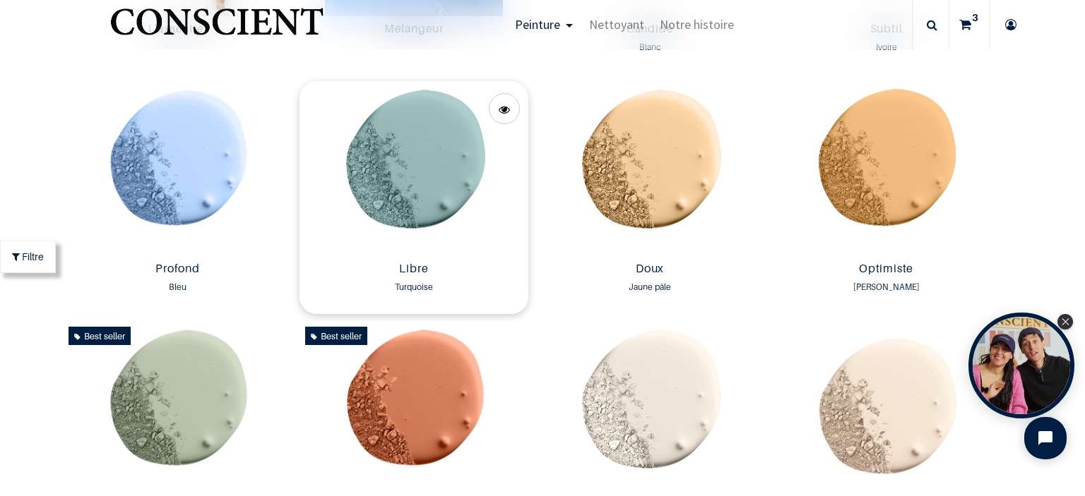
click at [427, 160] on img at bounding box center [413, 168] width 229 height 175
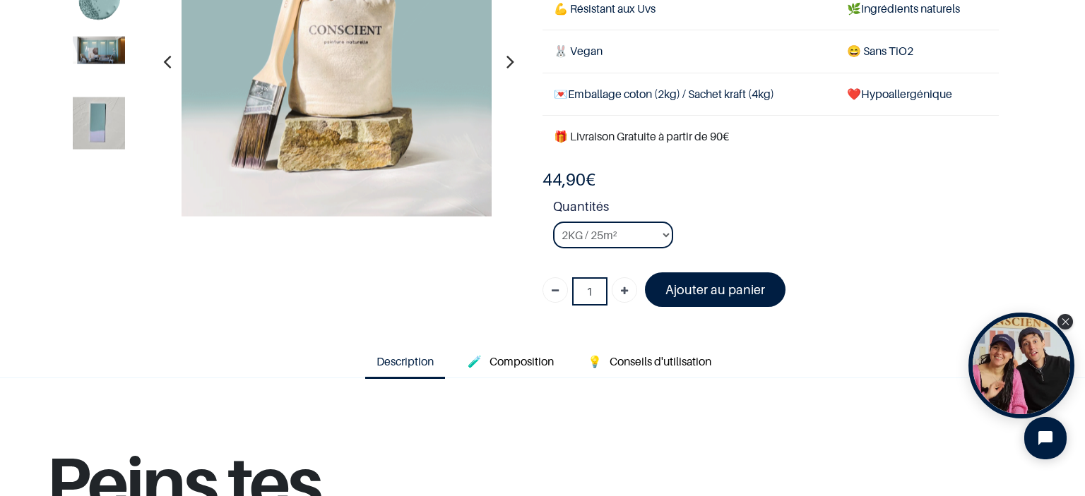
scroll to position [188, 0]
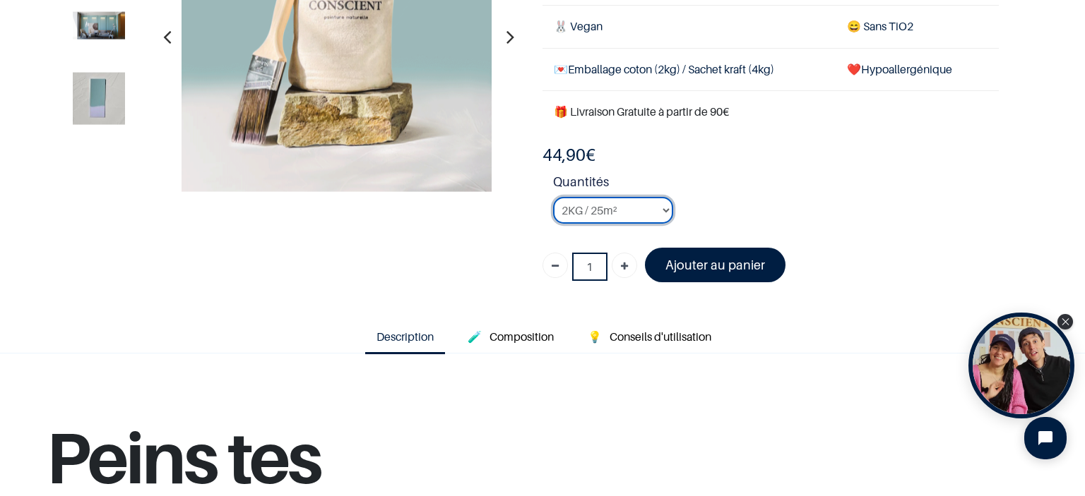
click at [642, 213] on select "2KG / 25m² 4KG / 50m² 8KG / 100m² Testeur" at bounding box center [613, 210] width 120 height 27
select select "14"
click at [553, 197] on select "2KG / 25m² 4KG / 50m² 8KG / 100m² Testeur" at bounding box center [613, 210] width 120 height 27
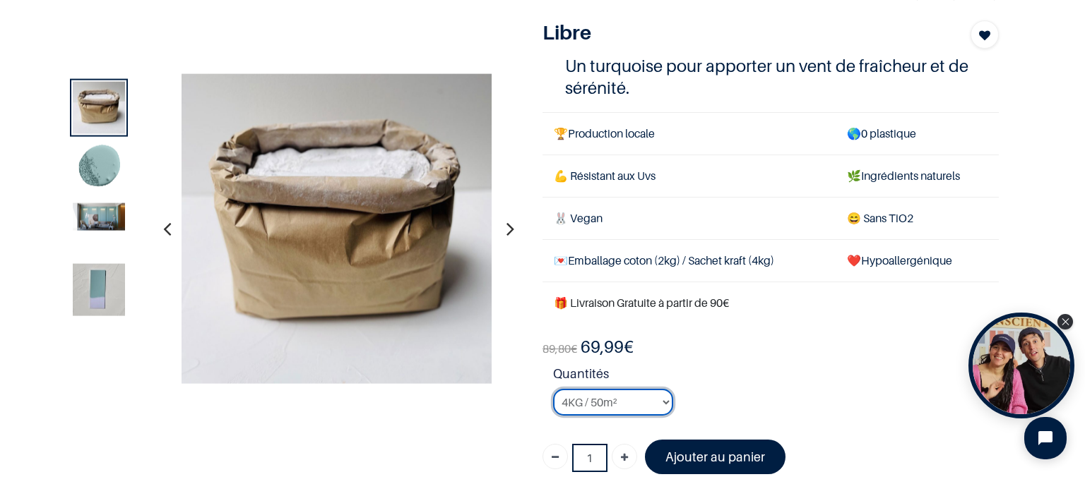
scroll to position [85, 0]
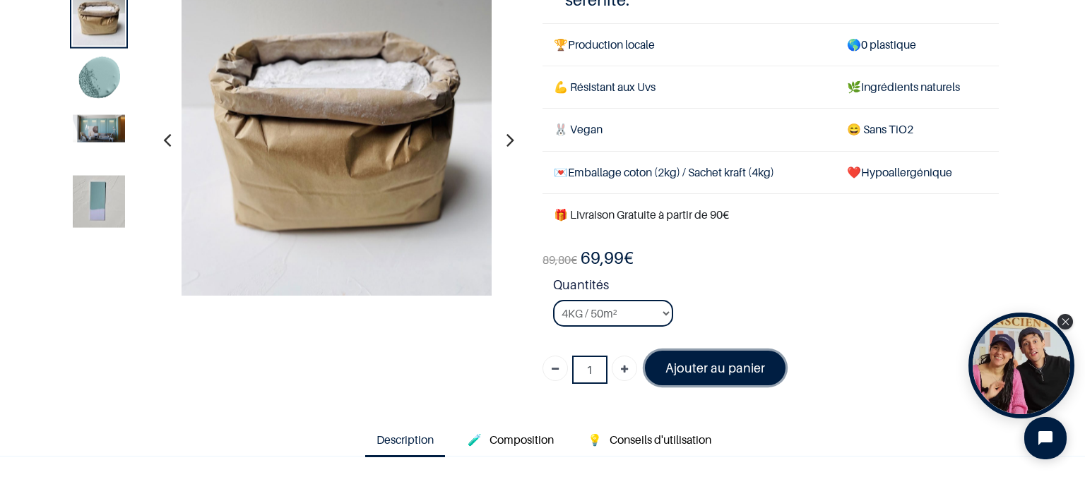
click at [717, 367] on font "Ajouter au panier" at bounding box center [715, 368] width 100 height 15
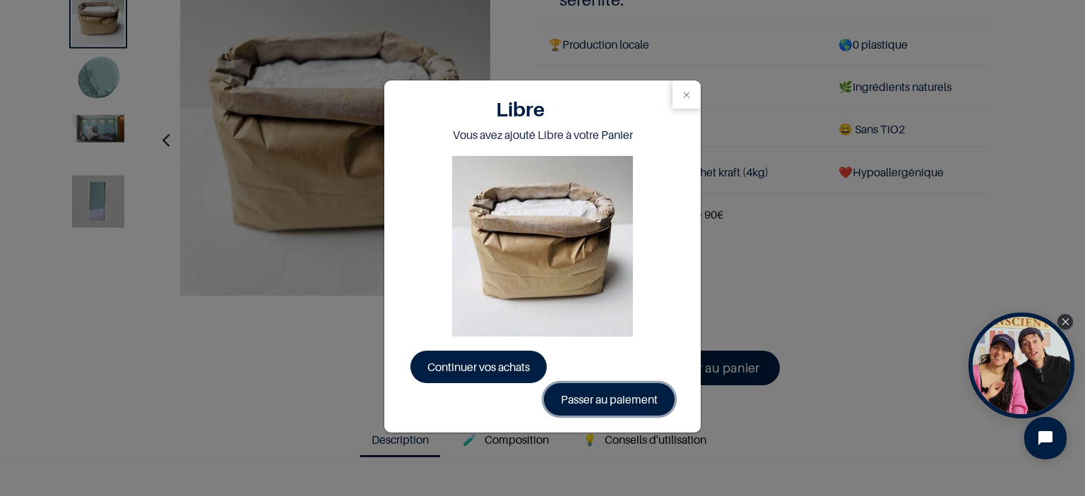
click at [617, 406] on link "Passer au paiement" at bounding box center [609, 399] width 131 height 32
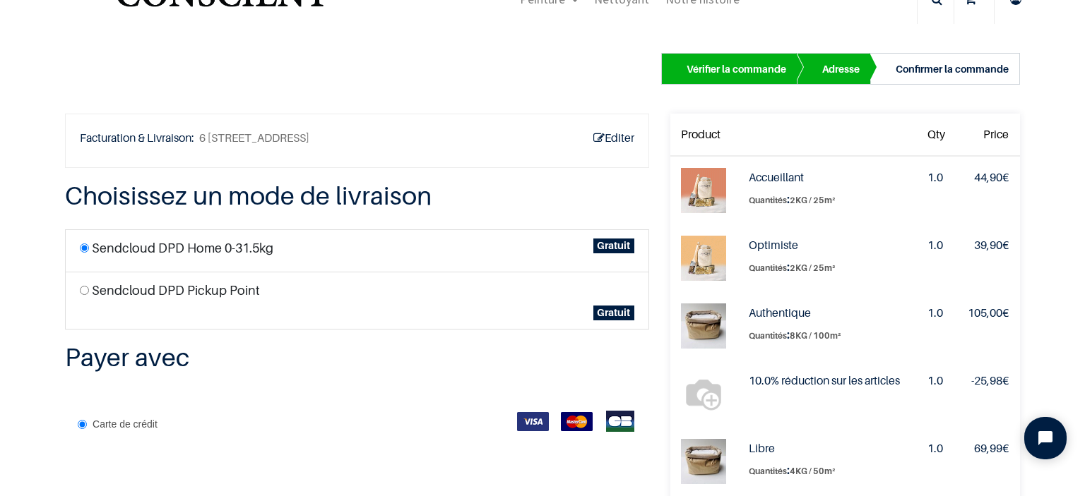
scroll to position [58, 0]
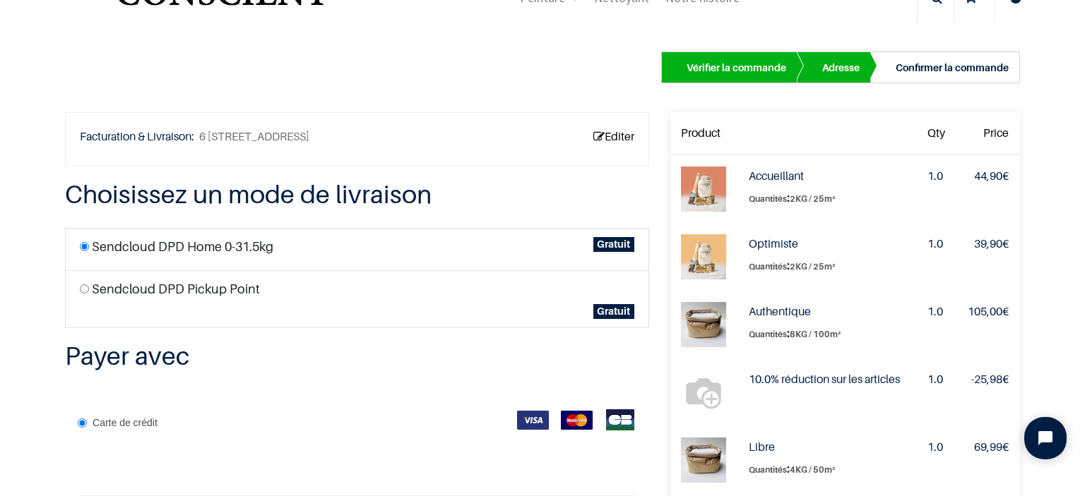
click at [599, 132] on link "Editer" at bounding box center [613, 136] width 41 height 19
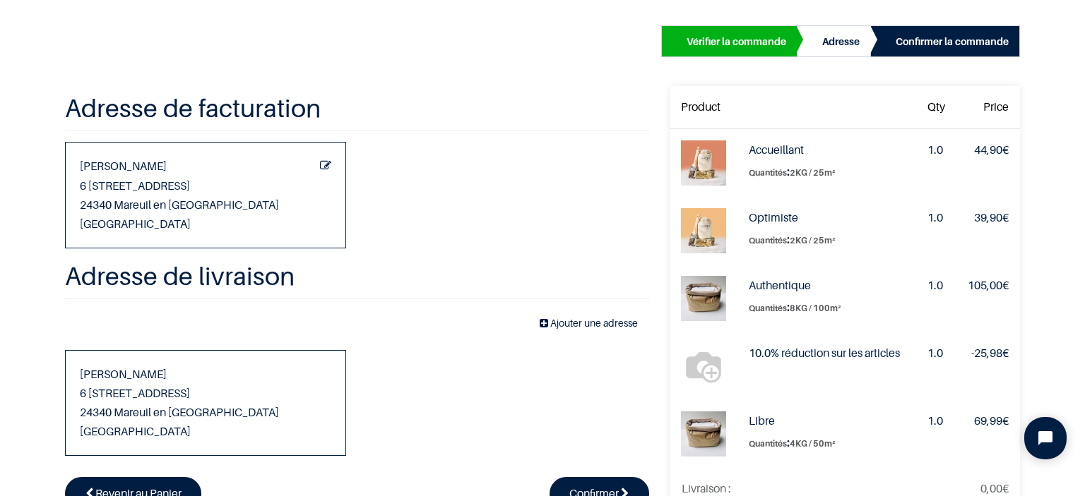
scroll to position [82, 0]
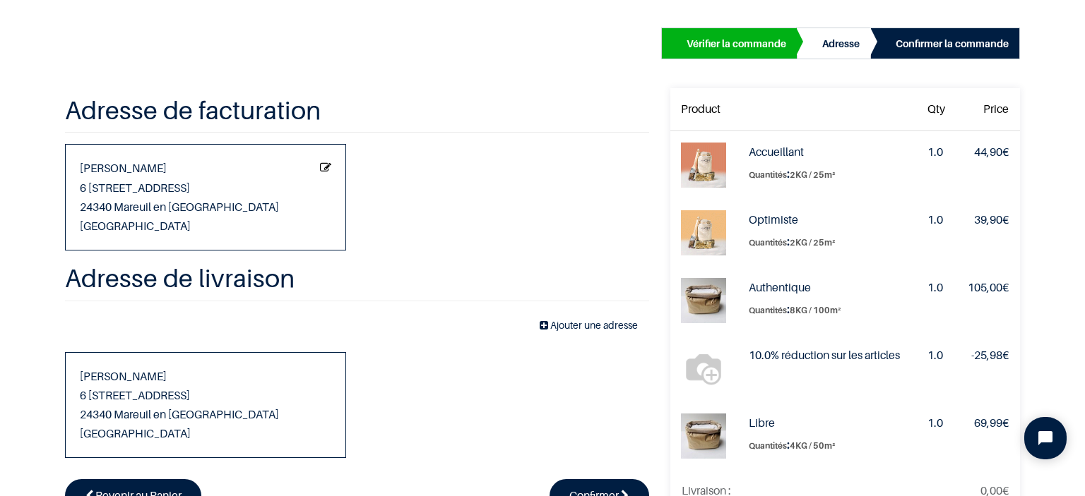
click at [321, 169] on icon "Modifier cette adresse" at bounding box center [325, 167] width 11 height 17
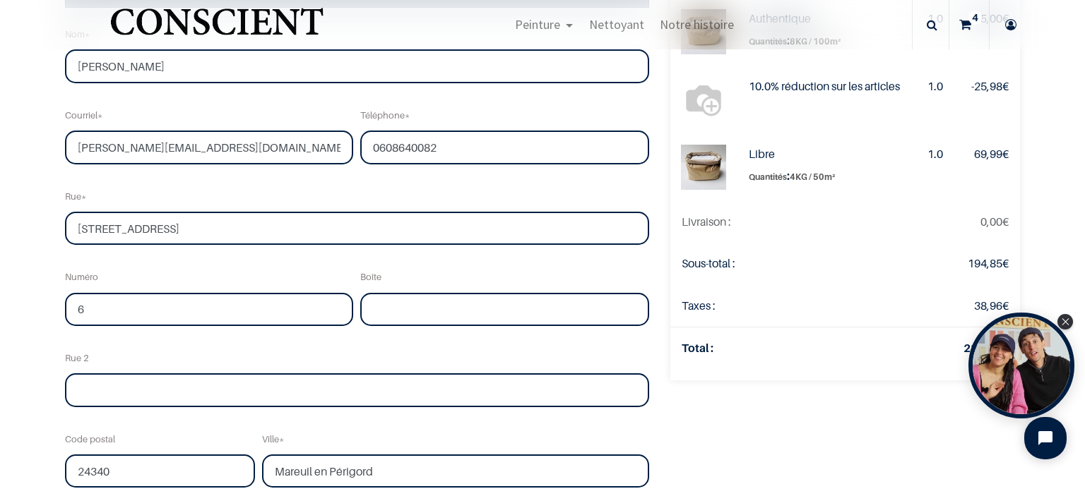
scroll to position [280, 0]
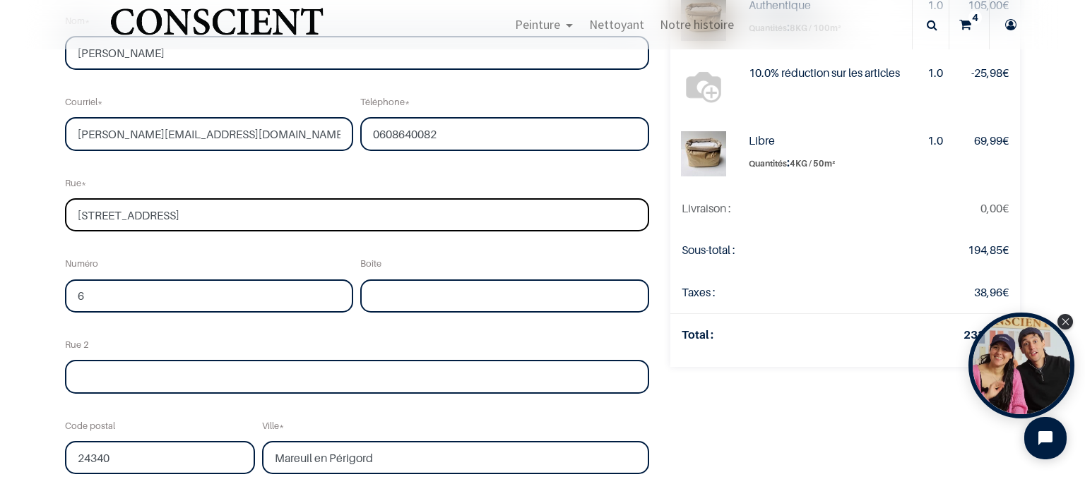
drag, startPoint x: 81, startPoint y: 215, endPoint x: 63, endPoint y: 211, distance: 18.7
click at [63, 211] on div "Rue [STREET_ADDRESS]" at bounding box center [356, 200] width 591 height 64
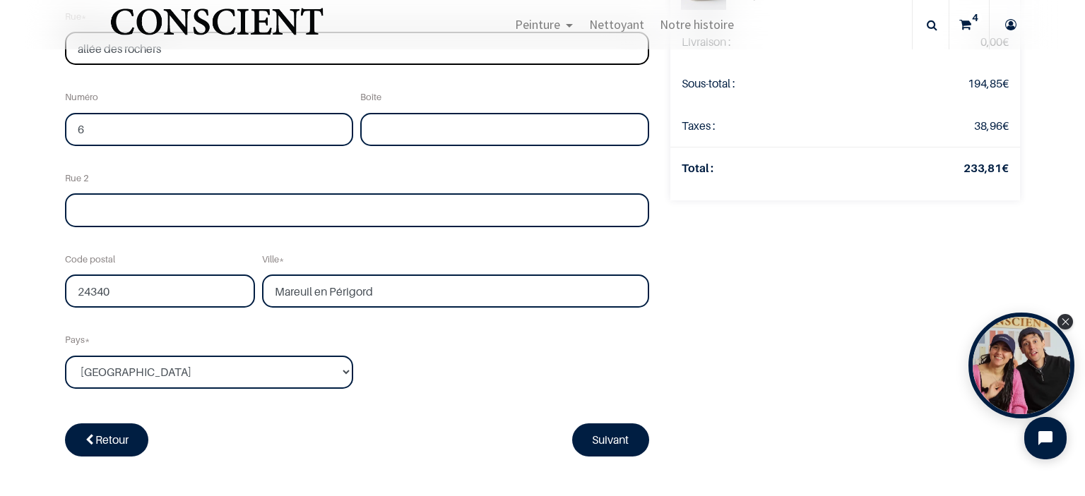
scroll to position [484, 0]
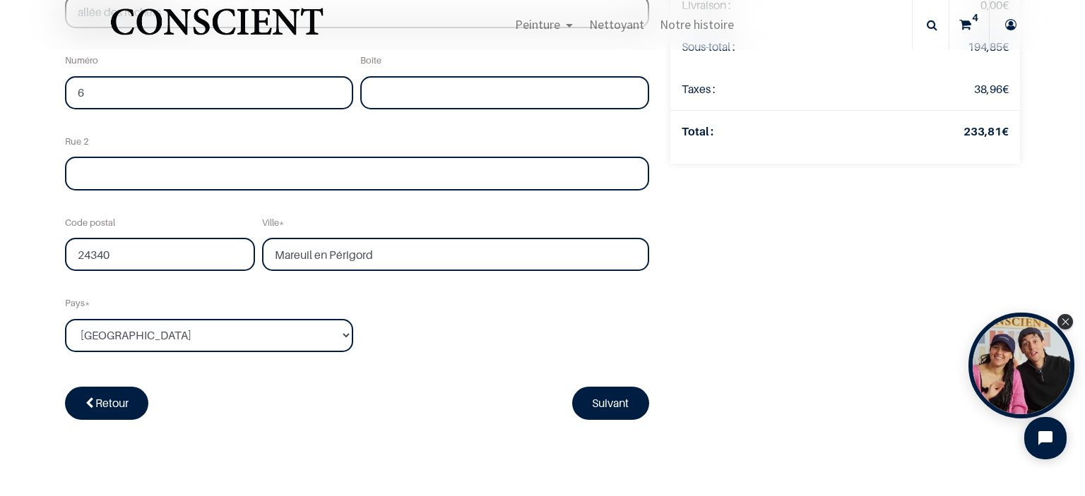
type input "allée des rochers"
click at [599, 410] on link "Suivant" at bounding box center [611, 403] width 78 height 32
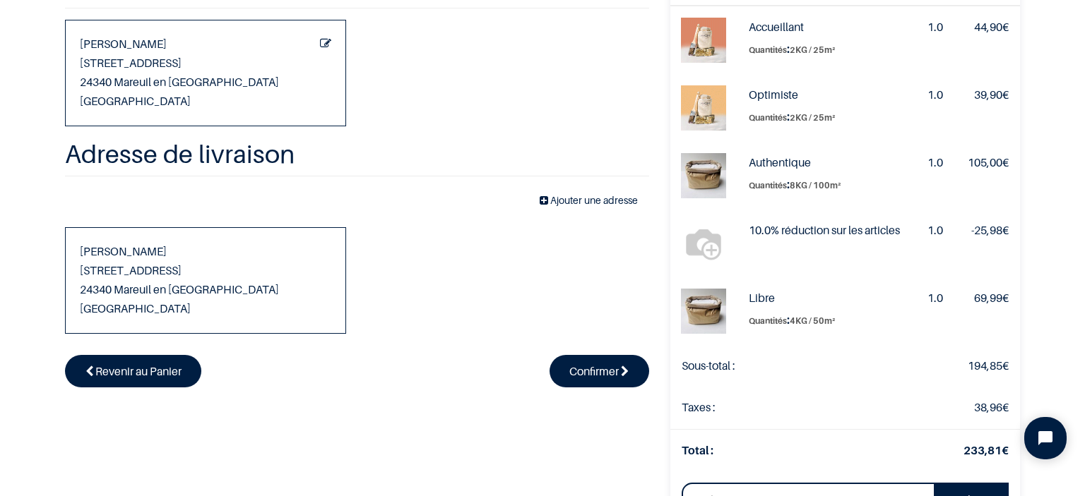
scroll to position [177, 0]
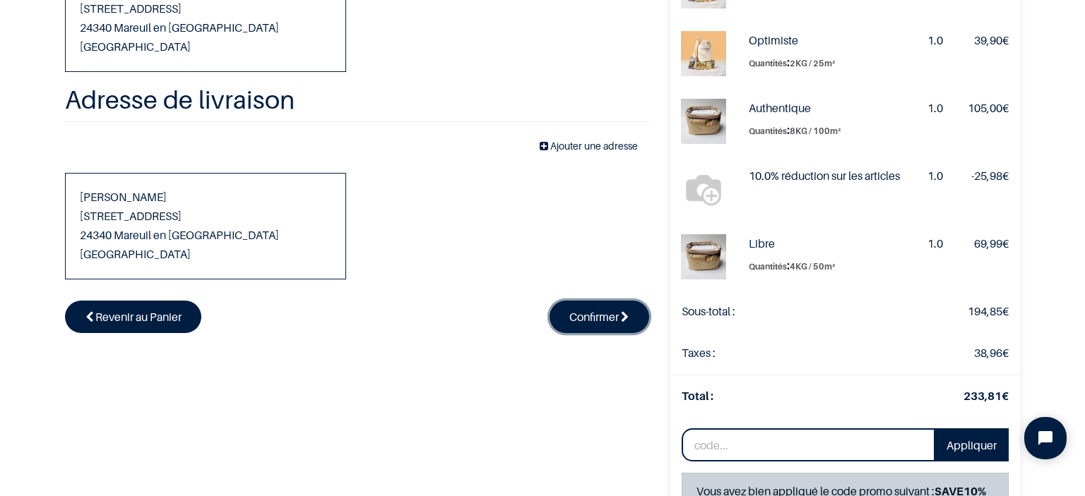
click at [589, 314] on span "Confirmer" at bounding box center [593, 317] width 49 height 14
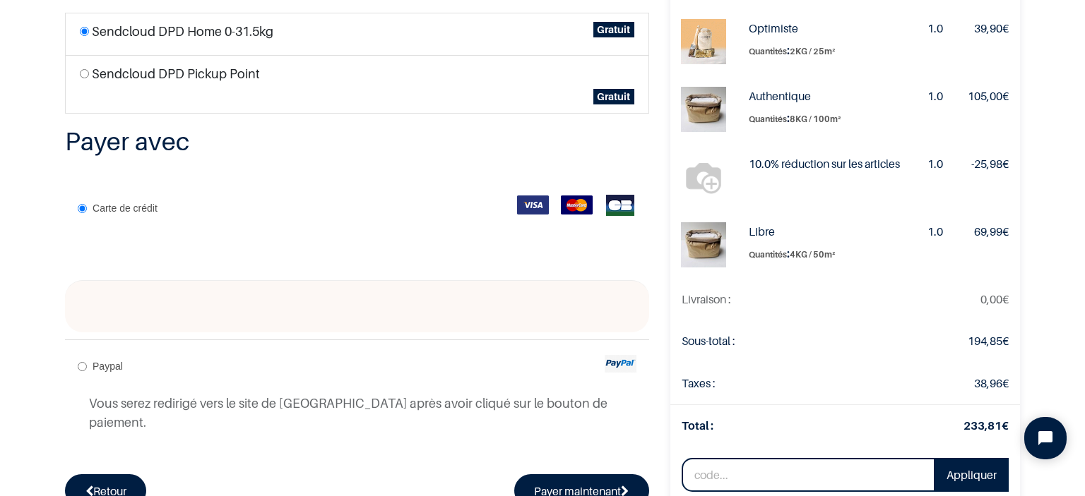
scroll to position [194, 0]
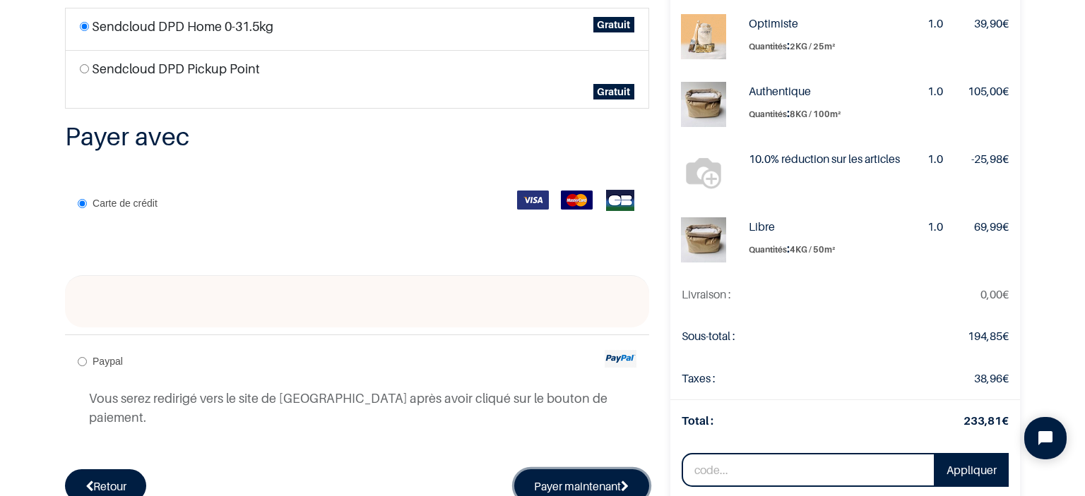
click at [552, 471] on button "Payer maintenant" at bounding box center [582, 486] width 136 height 32
radio input "true"
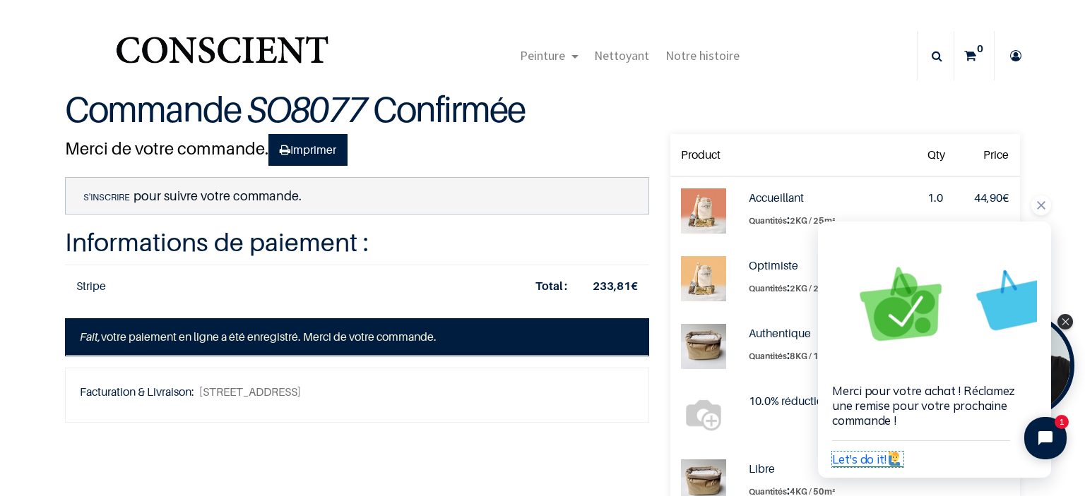
click at [876, 462] on span "Let's do it!" at bounding box center [867, 459] width 71 height 15
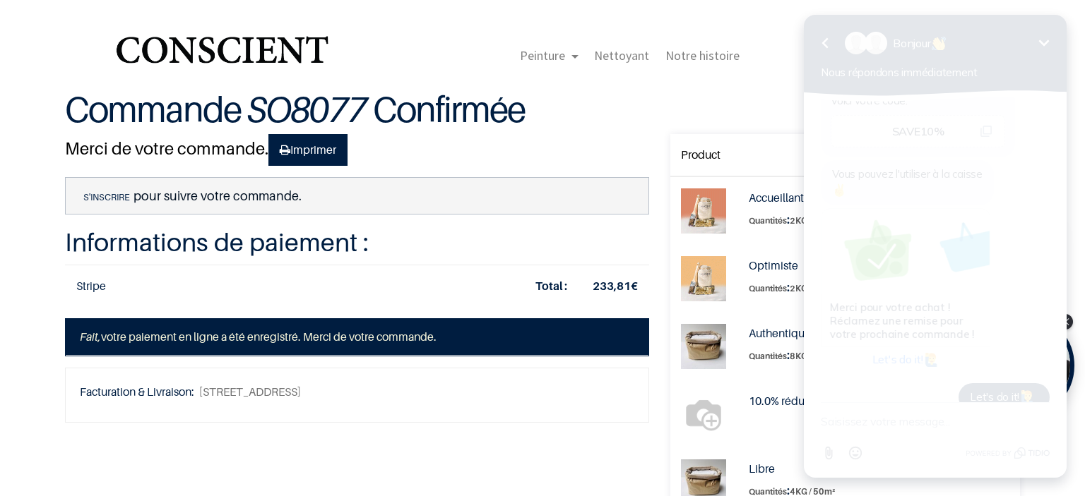
scroll to position [672, 0]
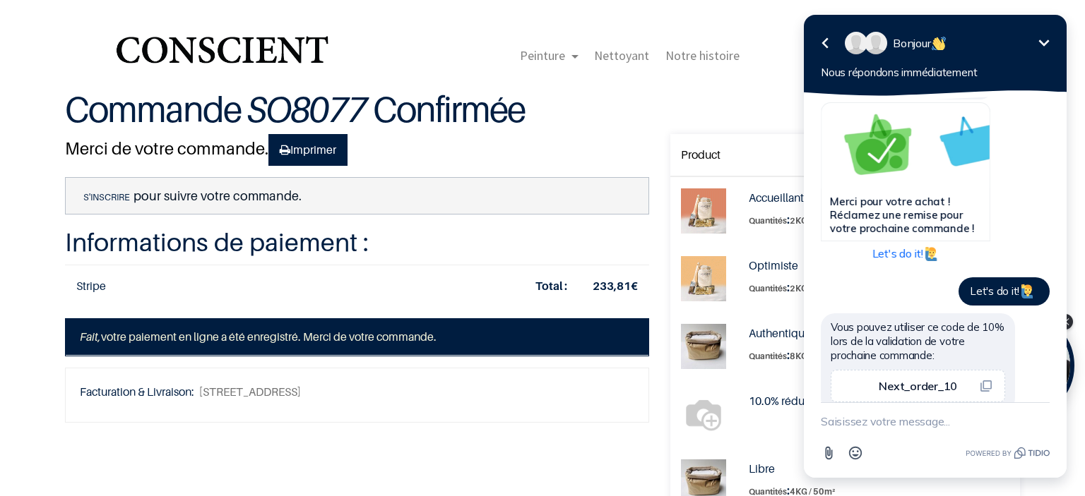
click at [1045, 35] on icon "Réduire" at bounding box center [1043, 43] width 17 height 17
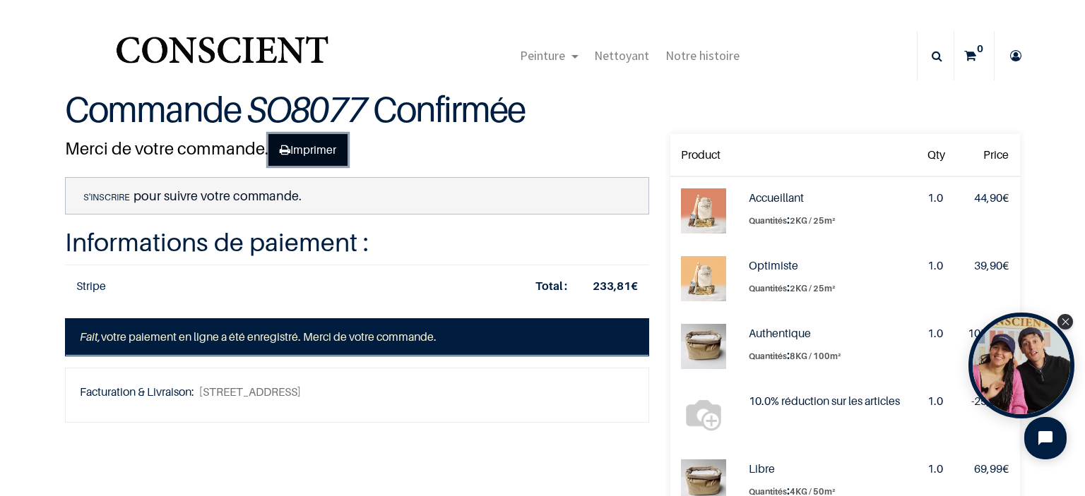
click at [311, 152] on link "Imprimer" at bounding box center [307, 150] width 79 height 32
